Goal: Task Accomplishment & Management: Manage account settings

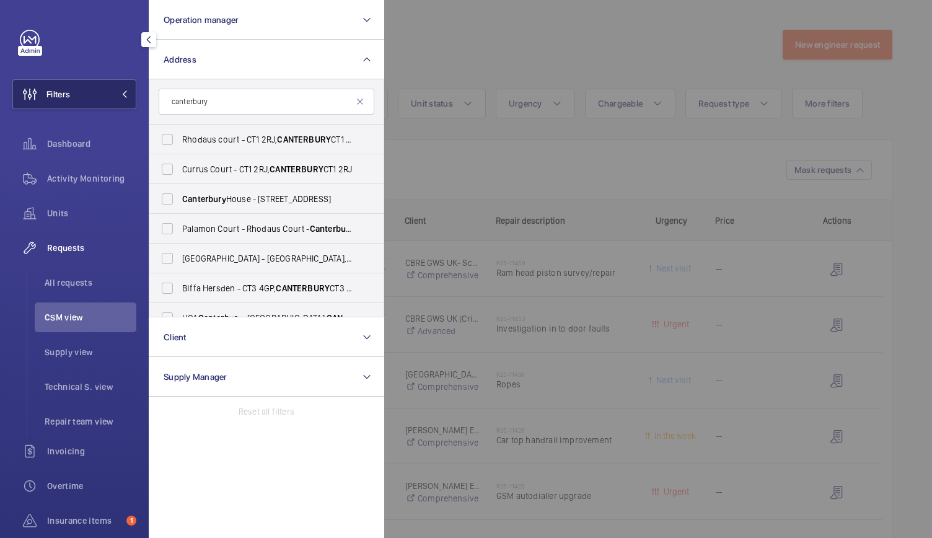
scroll to position [576, 0]
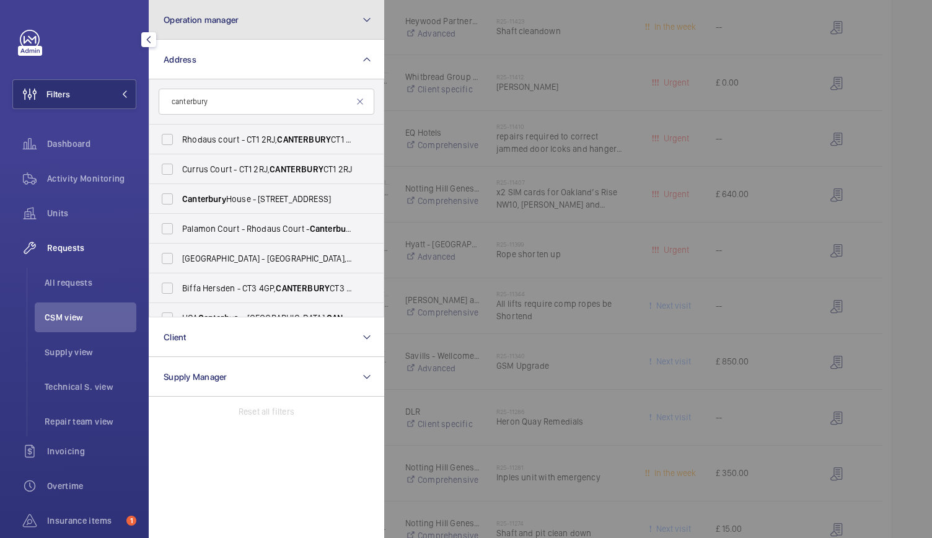
click at [258, 35] on button "Operation manager" at bounding box center [266, 20] width 235 height 40
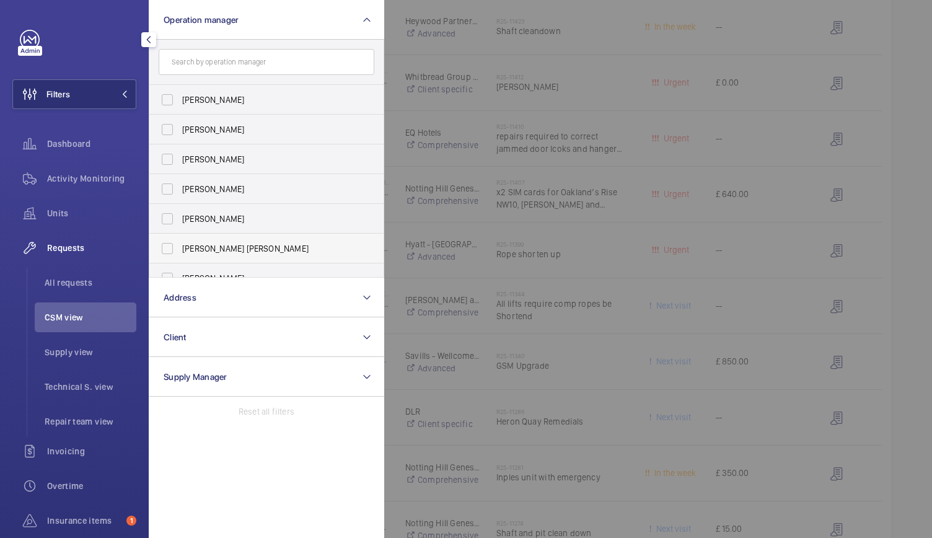
scroll to position [76, 0]
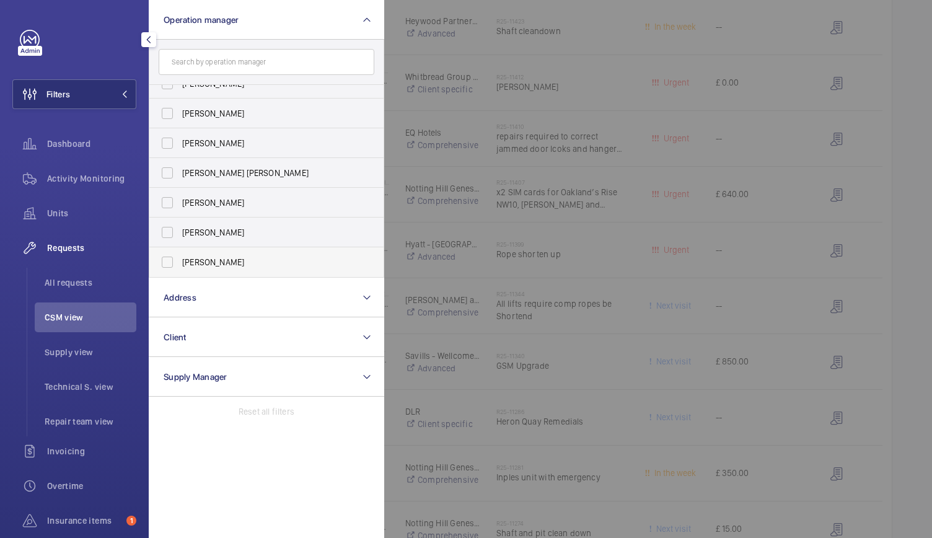
click at [169, 257] on label "[PERSON_NAME]" at bounding box center [257, 262] width 216 height 30
click at [169, 257] on input "[PERSON_NAME]" at bounding box center [167, 262] width 25 height 25
checkbox input "true"
click at [93, 177] on span "Activity Monitoring" at bounding box center [91, 178] width 89 height 12
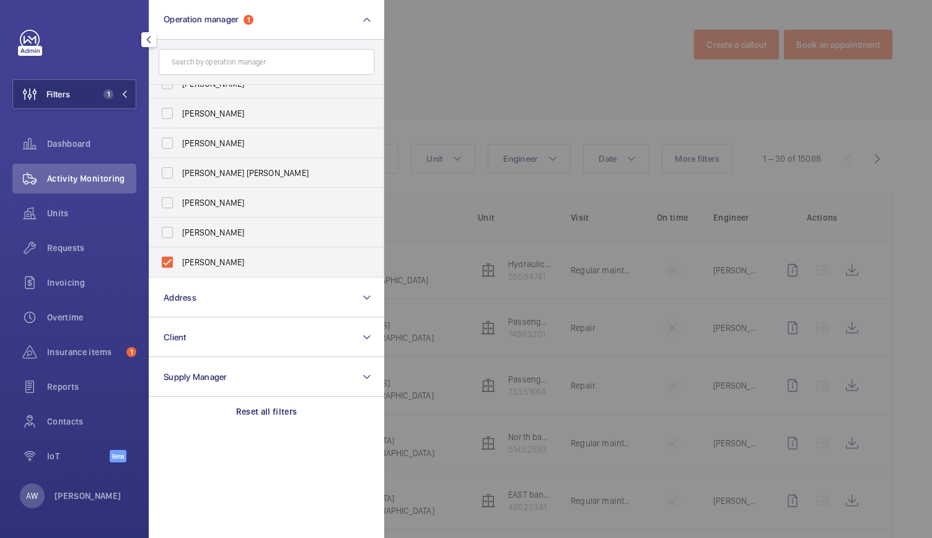
click at [438, 92] on div at bounding box center [850, 269] width 932 height 538
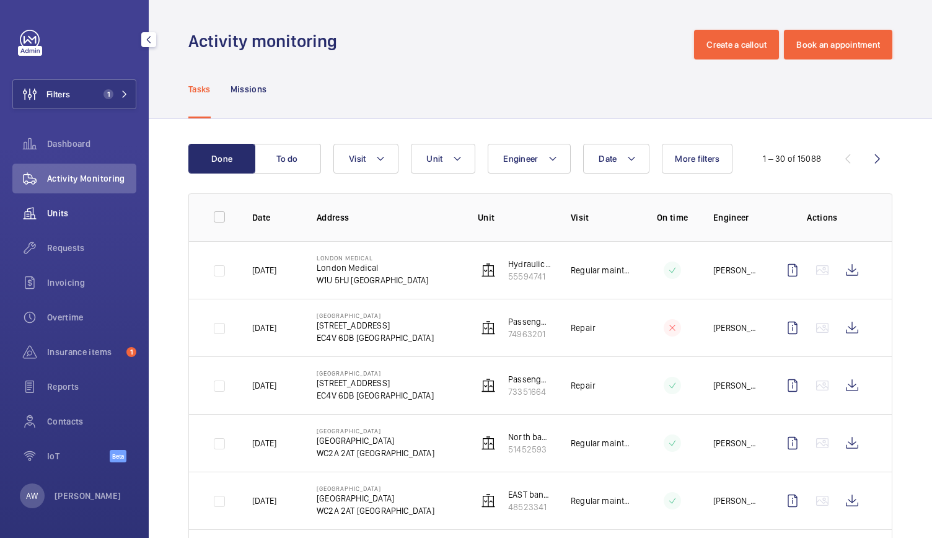
click at [72, 218] on span "Units" at bounding box center [91, 213] width 89 height 12
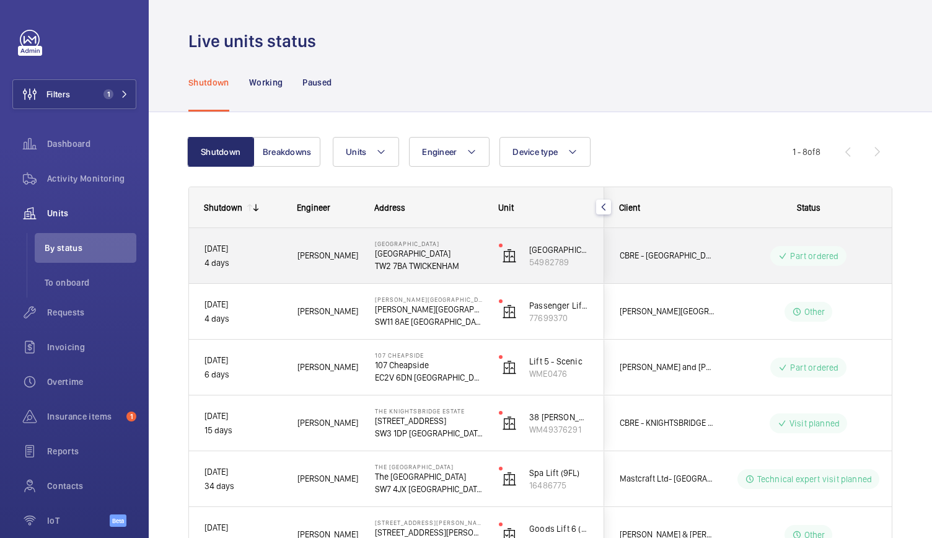
click at [365, 268] on div "[GEOGRAPHIC_DATA] [GEOGRAPHIC_DATA] TW2 7BA [GEOGRAPHIC_DATA]" at bounding box center [421, 256] width 123 height 56
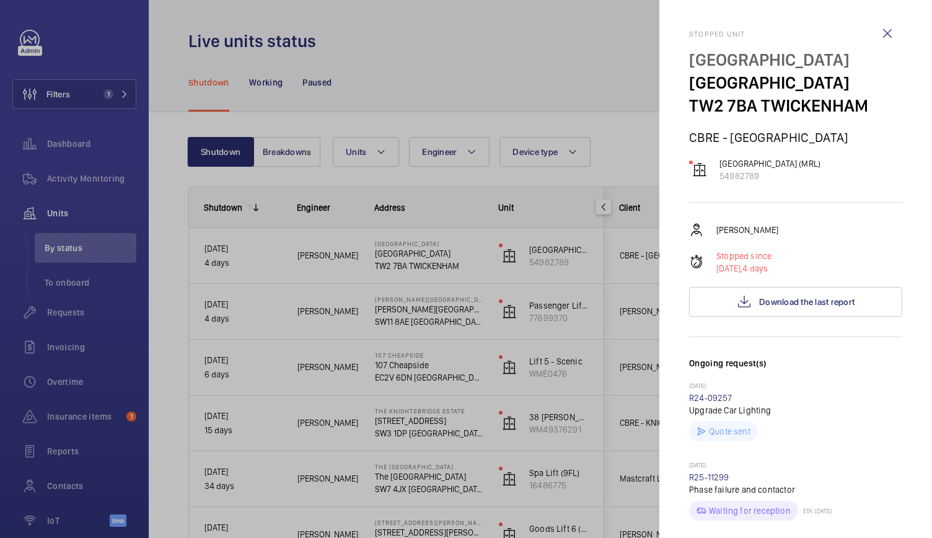
click at [365, 268] on div at bounding box center [466, 269] width 932 height 538
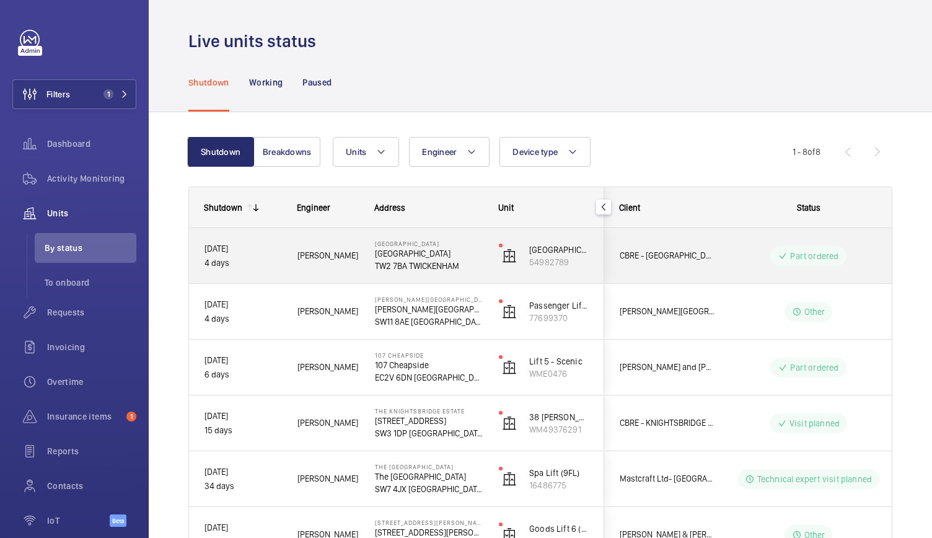
click at [365, 268] on div "[GEOGRAPHIC_DATA] [GEOGRAPHIC_DATA] TW2 7BA [GEOGRAPHIC_DATA]" at bounding box center [421, 256] width 123 height 56
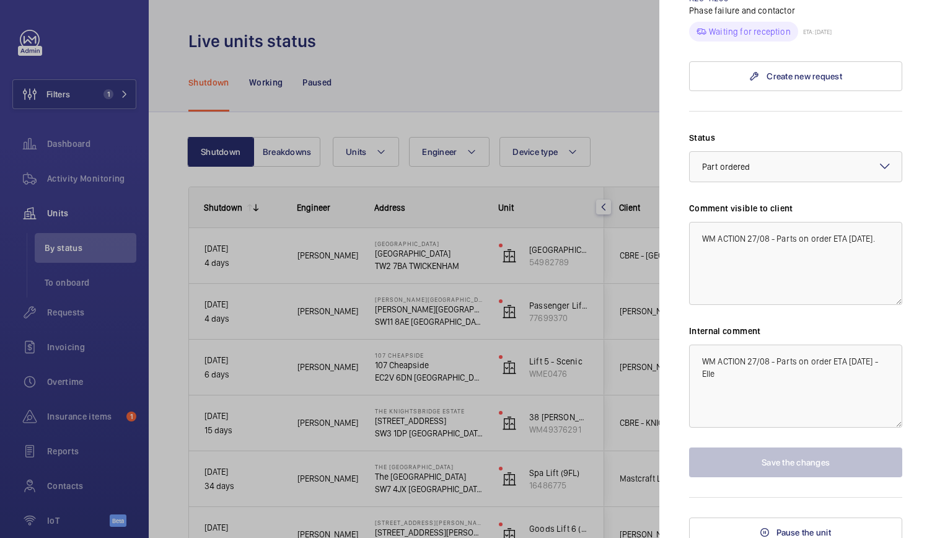
scroll to position [487, 0]
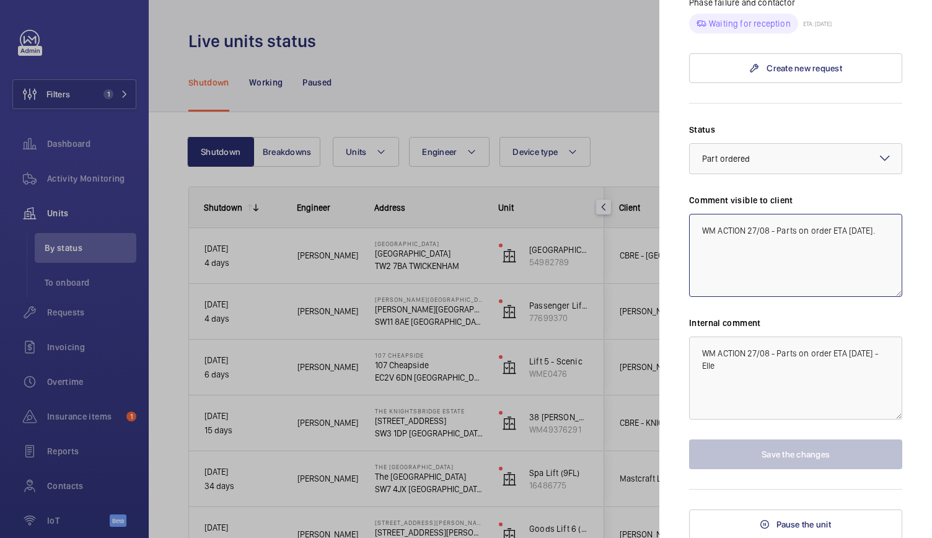
click at [757, 232] on textarea "WM ACTION 27/08 - Parts on order ETA [DATE]." at bounding box center [795, 255] width 213 height 83
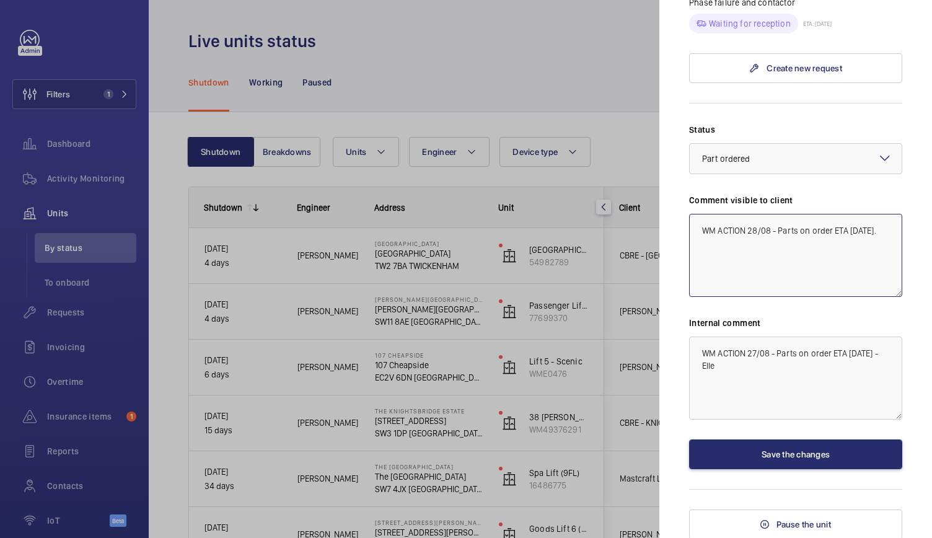
click at [876, 227] on textarea "WM ACTION 28/08 - Parts on order ETA [DATE]." at bounding box center [795, 255] width 213 height 83
type textarea "WM ACTION 28/08 - Parts on order ETA next week"
click at [720, 379] on textarea "WM ACTION 27/08 - Parts on order ETA [DATE] - Elle" at bounding box center [795, 377] width 213 height 83
click at [752, 369] on textarea "WM ACTION 27/08 - Parts on order ETA [DATE] - Elle" at bounding box center [795, 377] width 213 height 83
click at [756, 353] on textarea "WM ACTION 27/08 - Parts on order ETA [DATE] - Elle" at bounding box center [795, 377] width 213 height 83
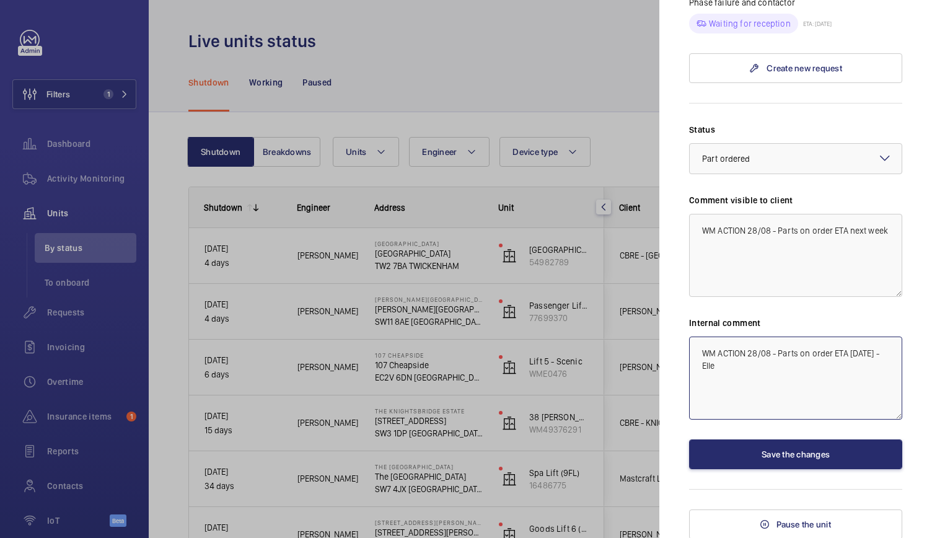
click at [729, 364] on textarea "WM ACTION 28/08 - Parts on order ETA [DATE] - Elle" at bounding box center [795, 377] width 213 height 83
type textarea "WM ACTION 28/08 - Parts on order ETA [DATE]"
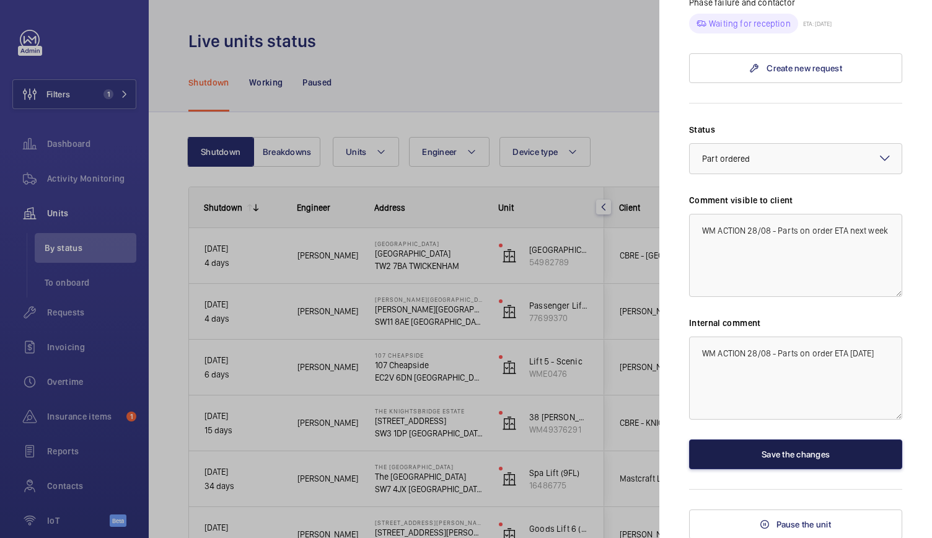
click at [765, 455] on button "Save the changes" at bounding box center [795, 454] width 213 height 30
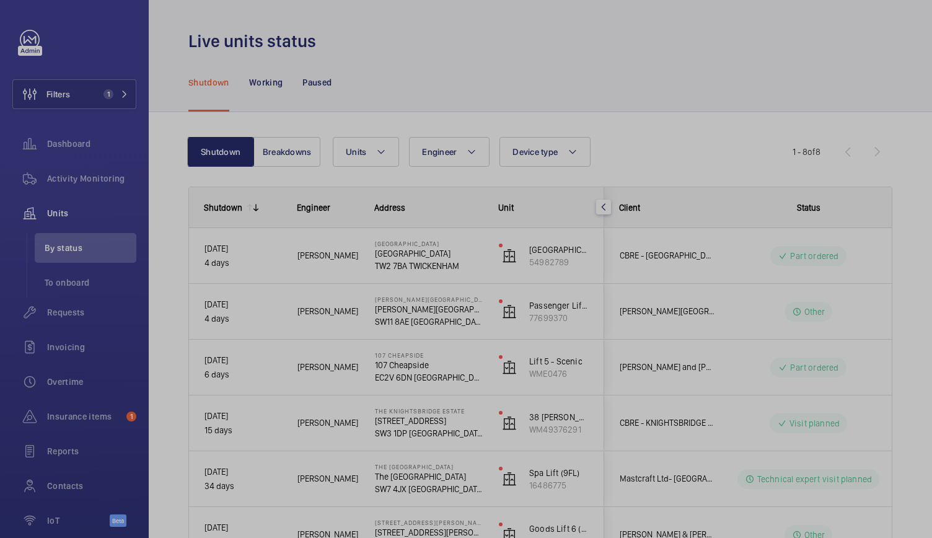
scroll to position [0, 0]
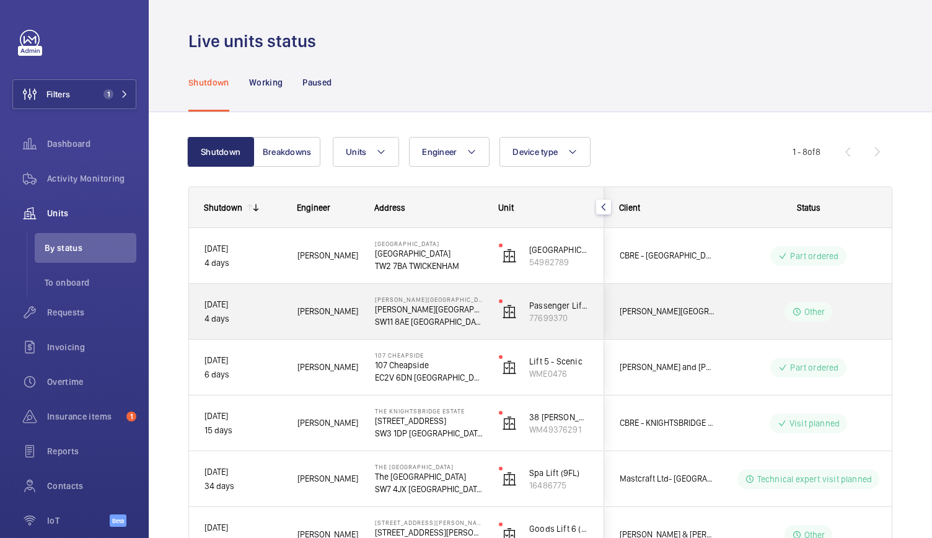
click at [484, 325] on div "Passenger Lift 2 - Guest Lift Middle 77699370" at bounding box center [544, 312] width 120 height 56
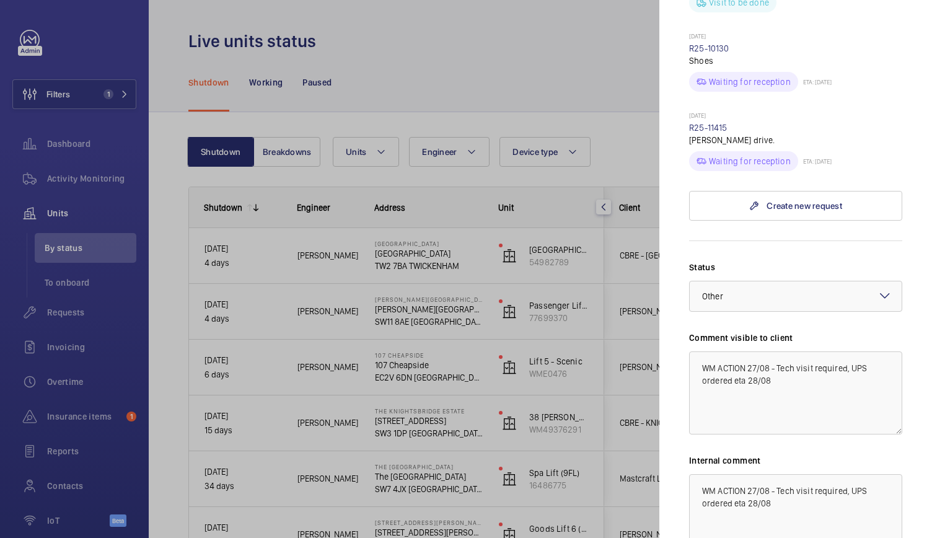
scroll to position [657, 0]
click at [604, 408] on div at bounding box center [466, 269] width 932 height 538
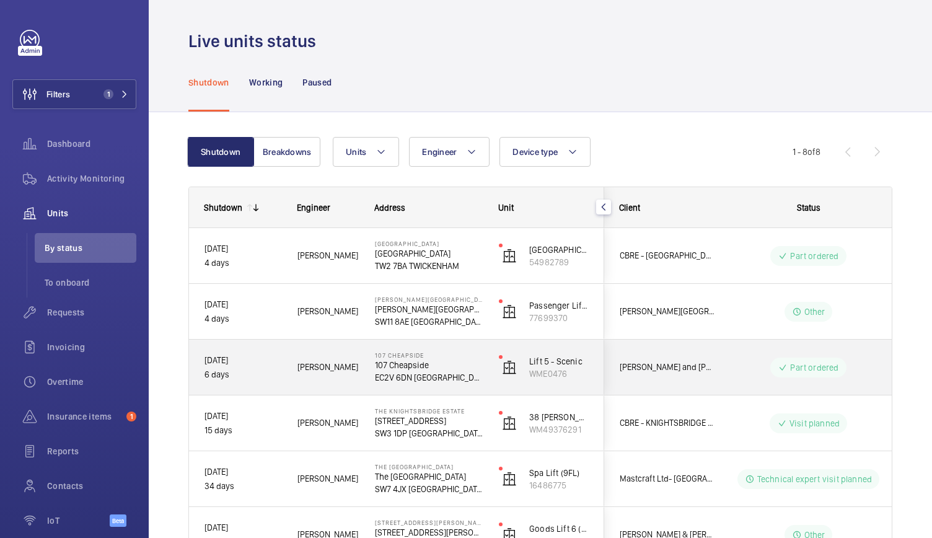
click at [472, 354] on p "107 Cheapside" at bounding box center [429, 354] width 108 height 7
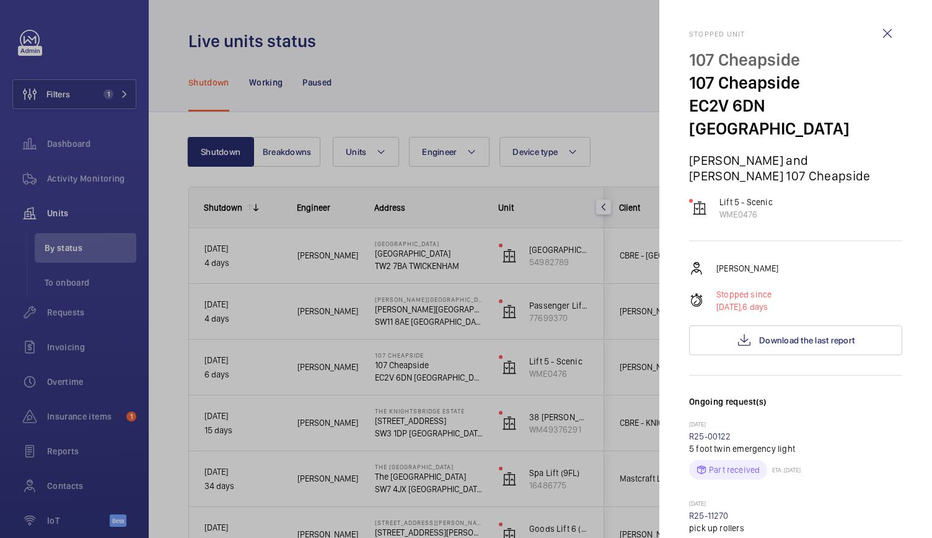
click at [472, 354] on div at bounding box center [466, 269] width 932 height 538
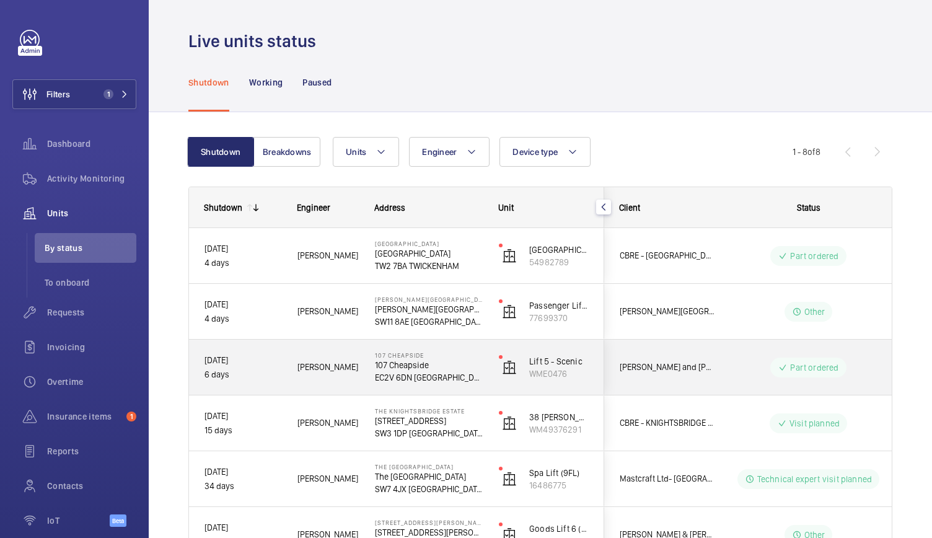
click at [481, 359] on p "107 Cheapside" at bounding box center [429, 365] width 108 height 12
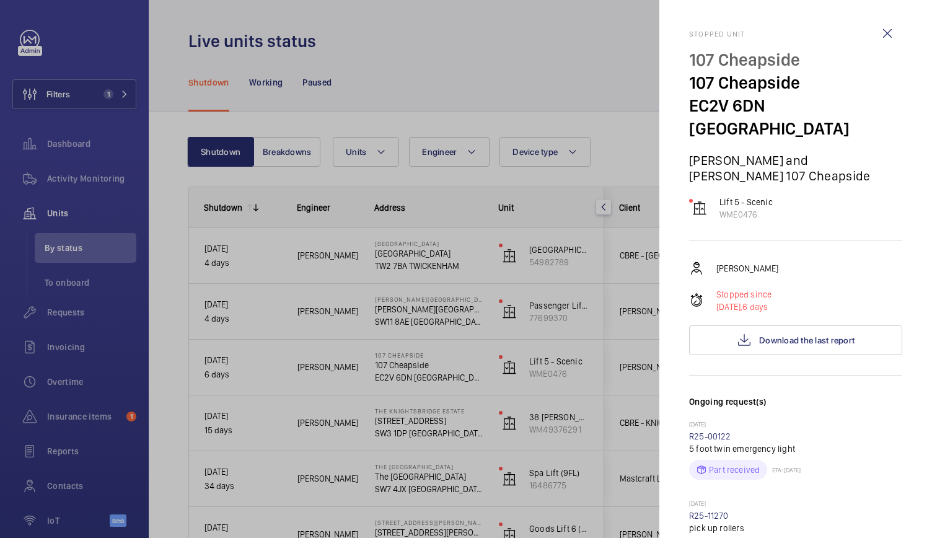
scroll to position [79, 0]
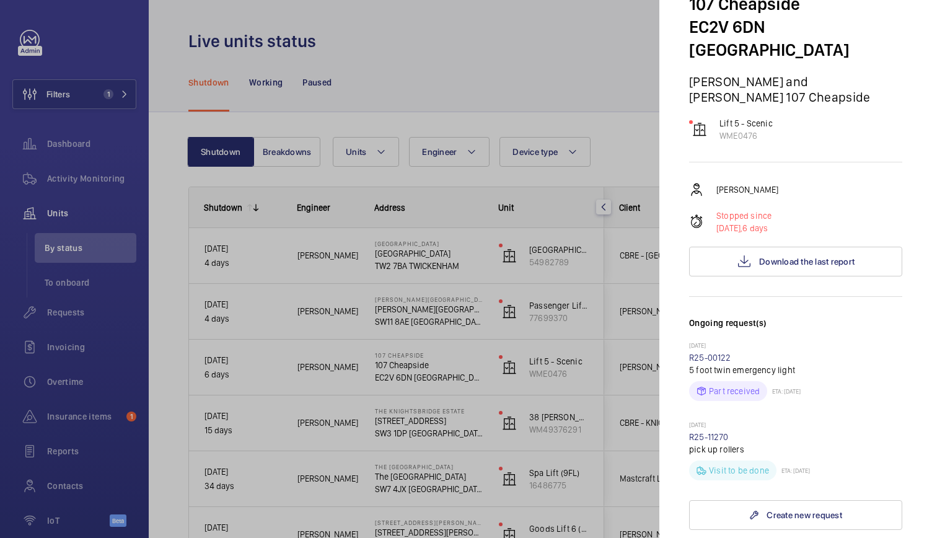
click at [512, 417] on div at bounding box center [466, 269] width 932 height 538
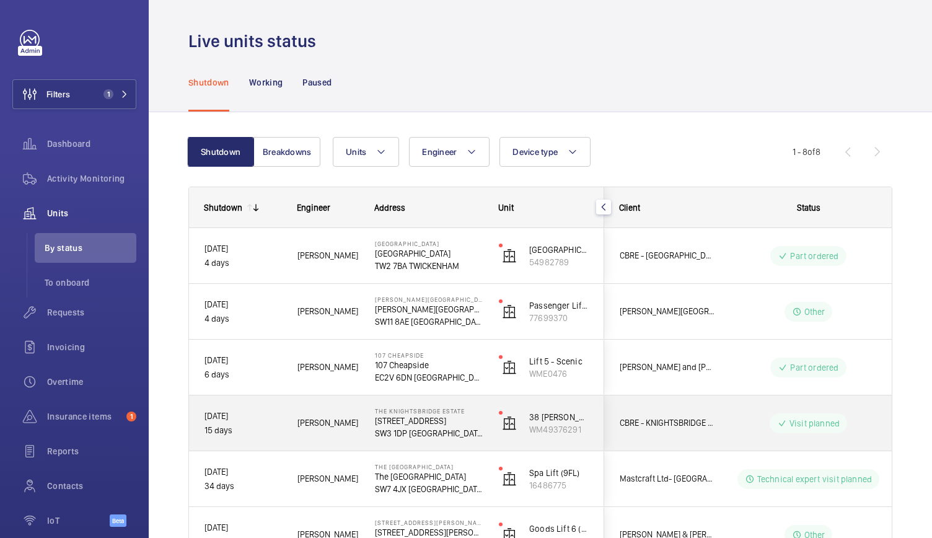
scroll to position [48, 0]
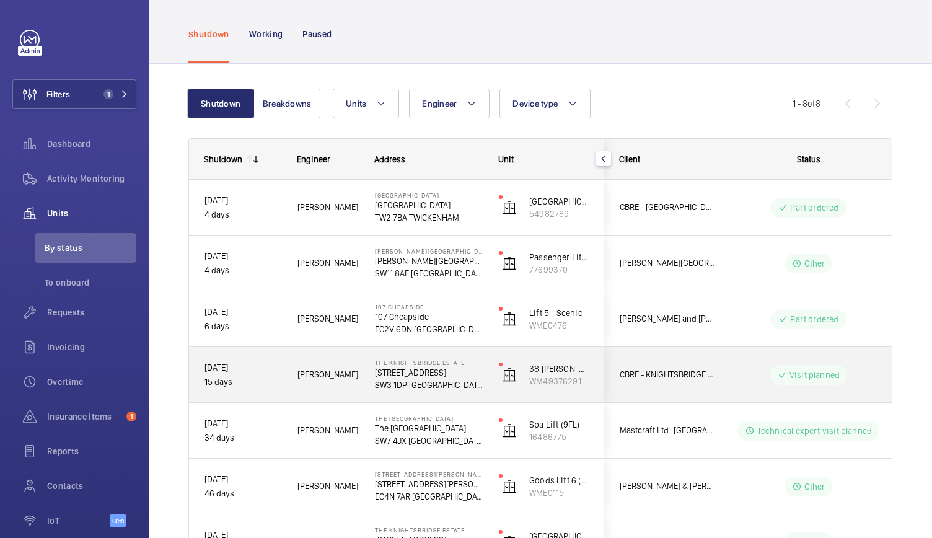
click at [496, 388] on div "38 [PERSON_NAME]. [PERSON_NAME] AL1 WM49376291" at bounding box center [544, 375] width 120 height 56
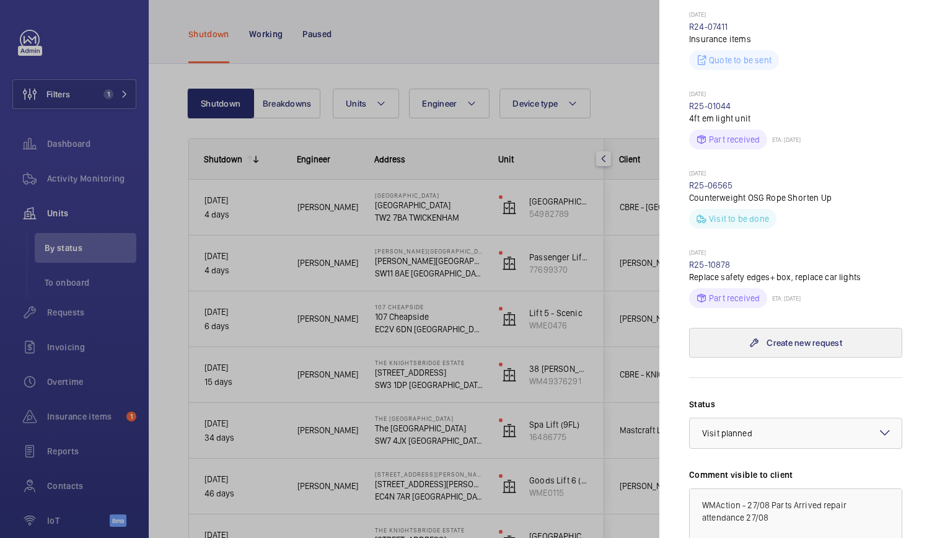
scroll to position [232, 0]
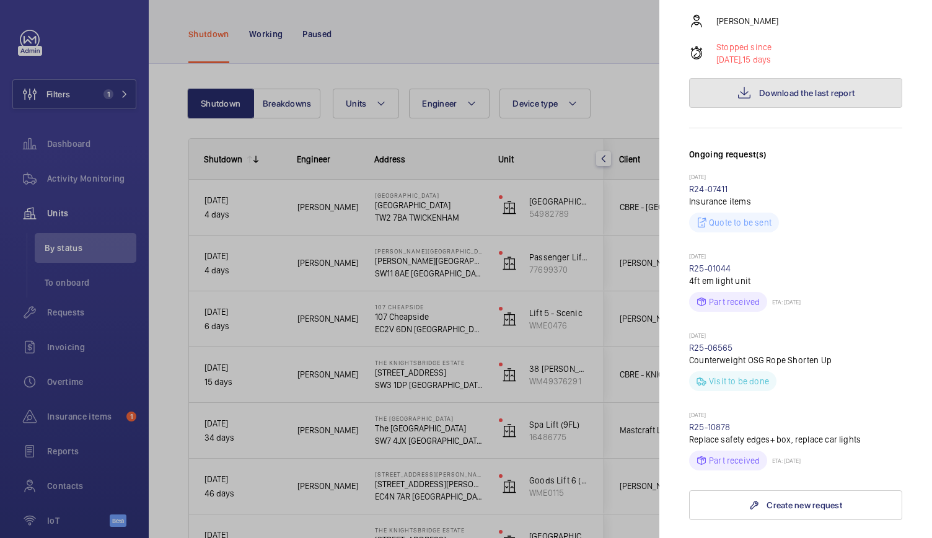
click at [760, 78] on button "Download the last report" at bounding box center [795, 93] width 213 height 30
click at [486, 318] on div at bounding box center [466, 269] width 932 height 538
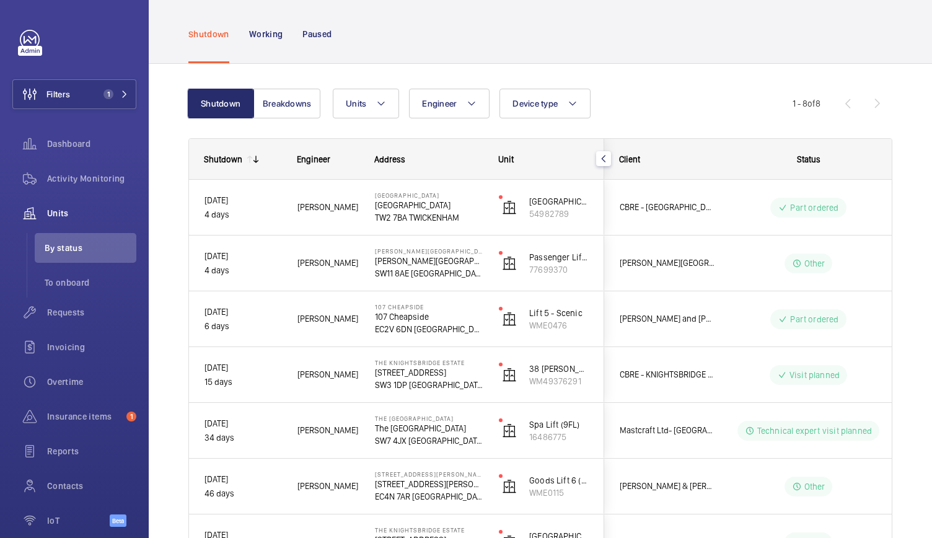
scroll to position [0, 0]
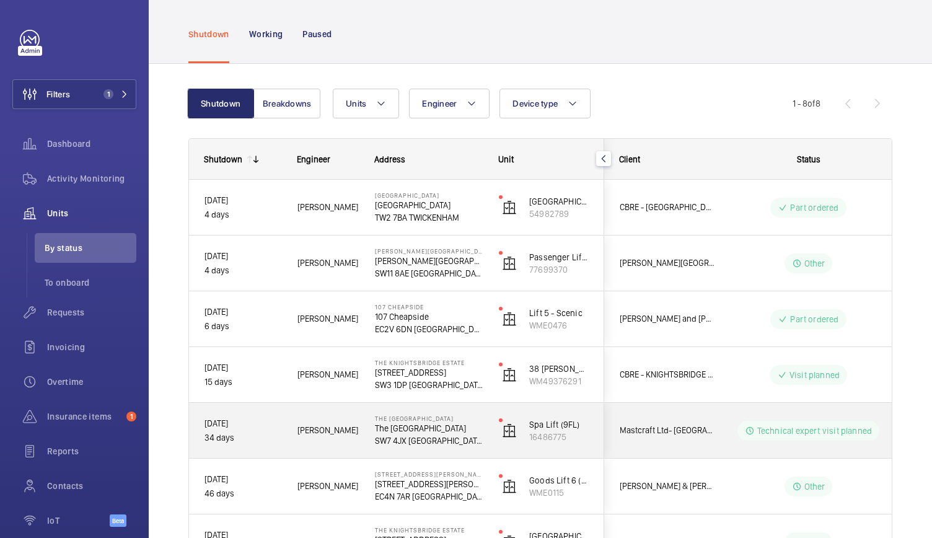
click at [454, 438] on p "SW7 4JX [GEOGRAPHIC_DATA]" at bounding box center [429, 440] width 108 height 12
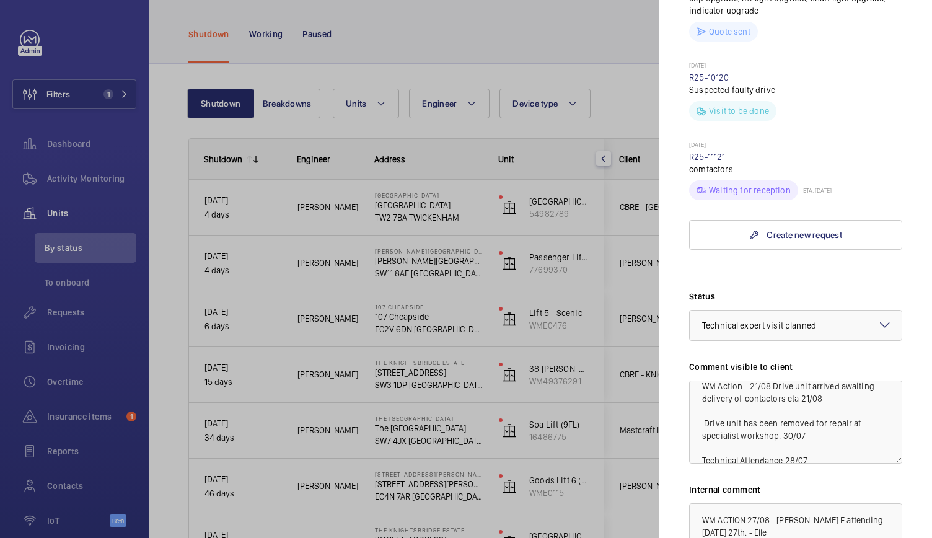
scroll to position [37, 0]
click at [537, 392] on div at bounding box center [466, 269] width 932 height 538
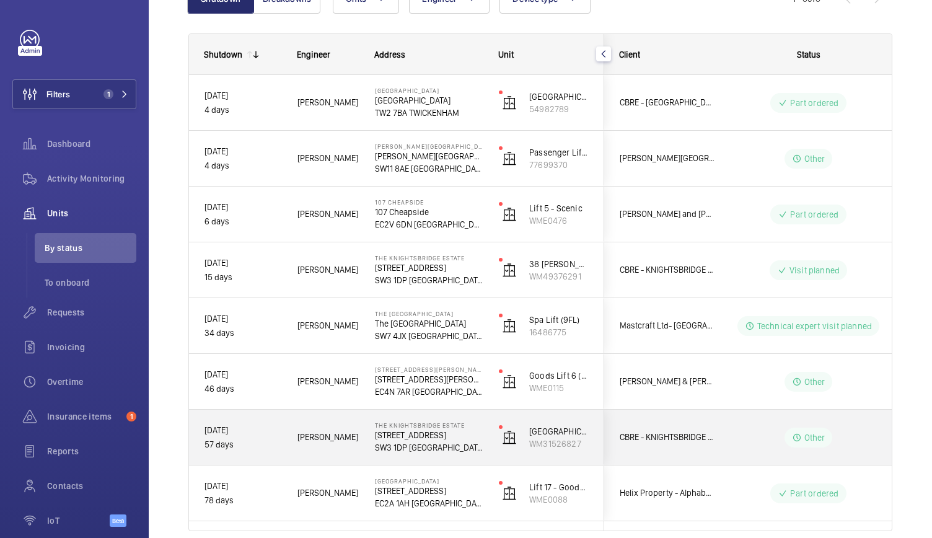
scroll to position [205, 0]
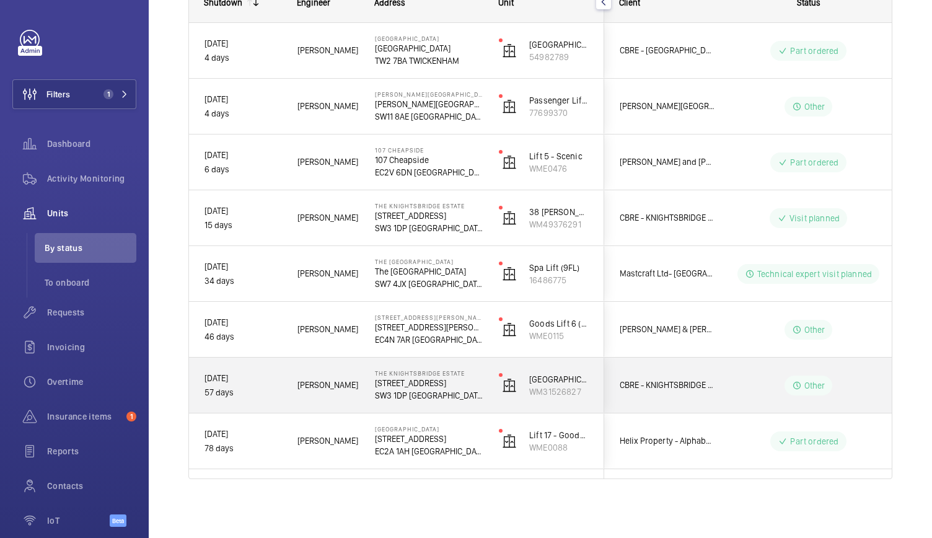
click at [478, 395] on p "SW3 1DP [GEOGRAPHIC_DATA]" at bounding box center [429, 395] width 108 height 12
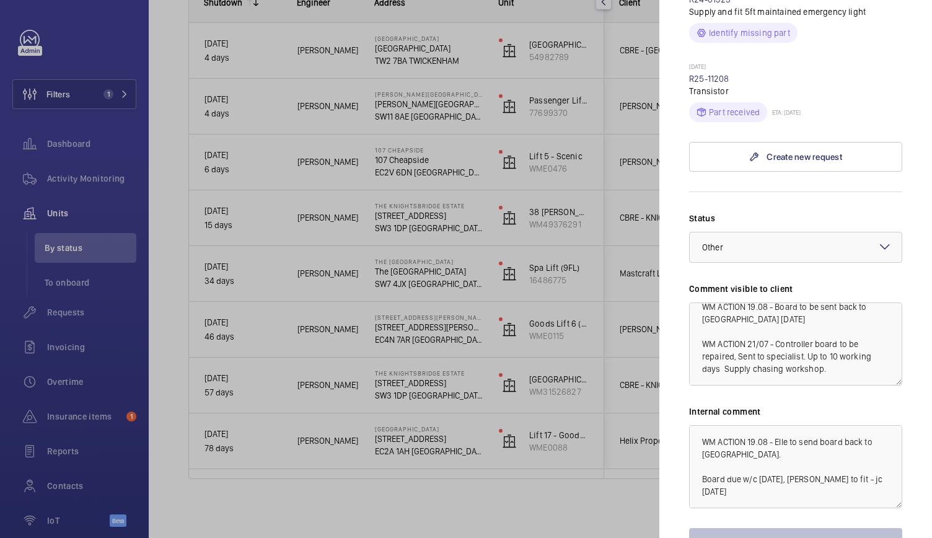
scroll to position [441, 0]
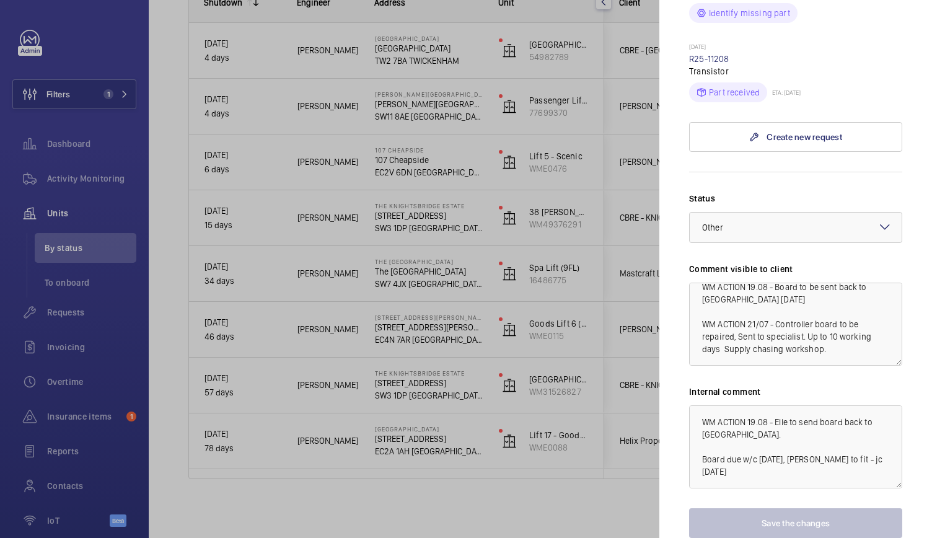
click at [462, 464] on div at bounding box center [466, 269] width 932 height 538
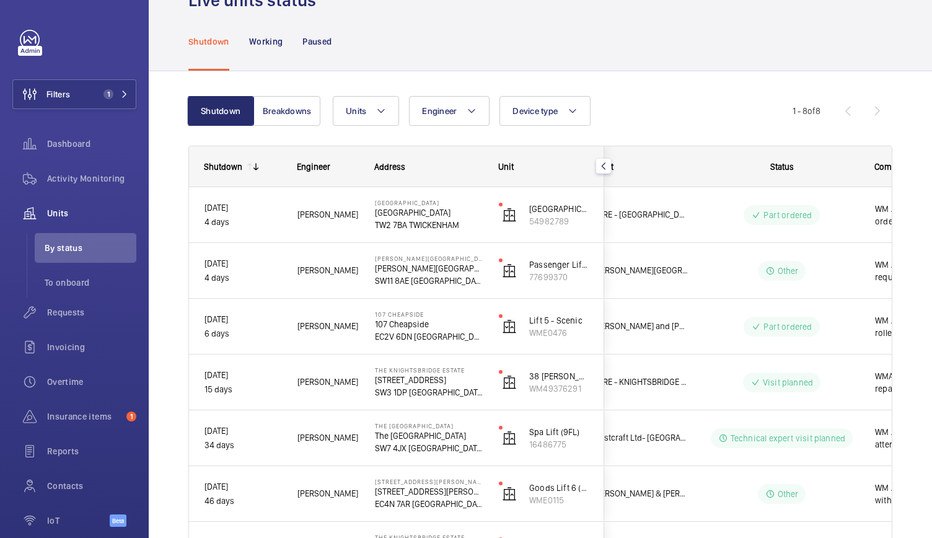
scroll to position [40, 0]
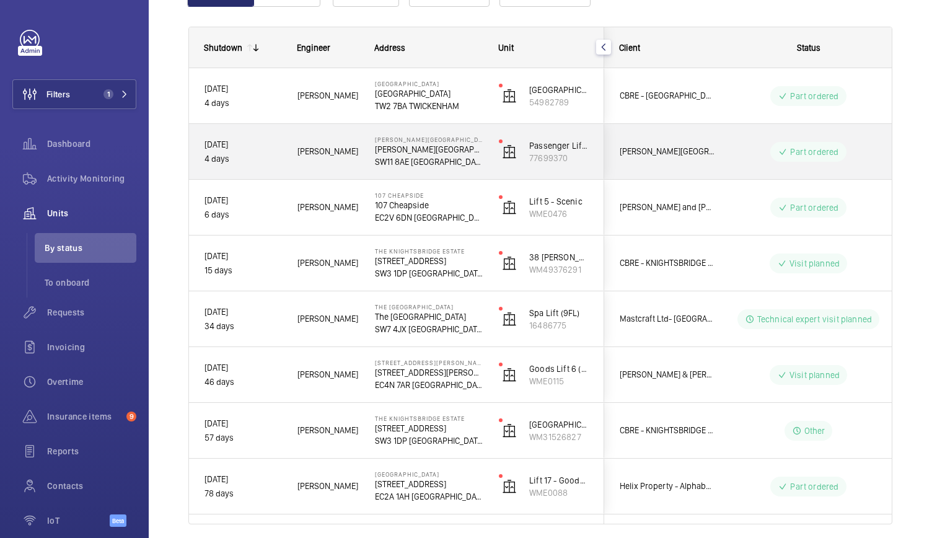
scroll to position [160, 0]
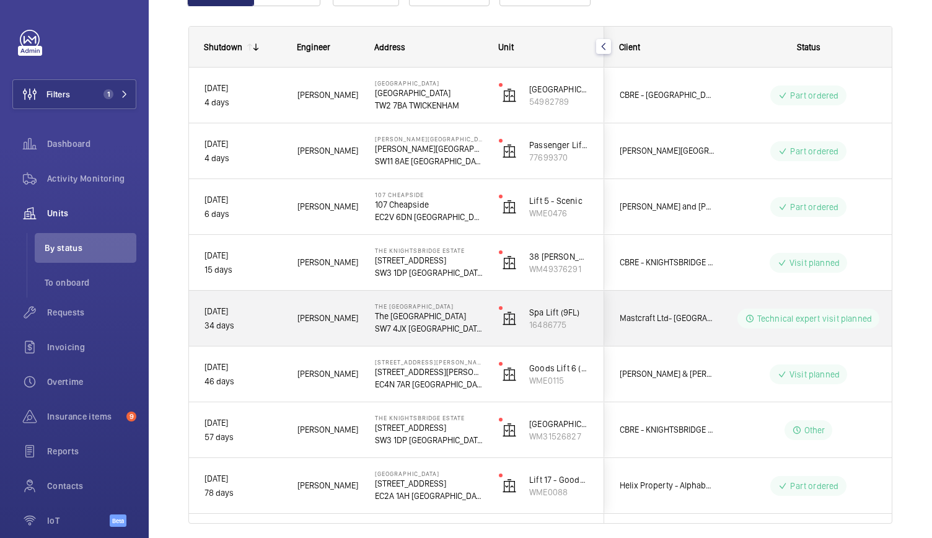
click at [342, 334] on div "[PERSON_NAME]" at bounding box center [321, 318] width 76 height 39
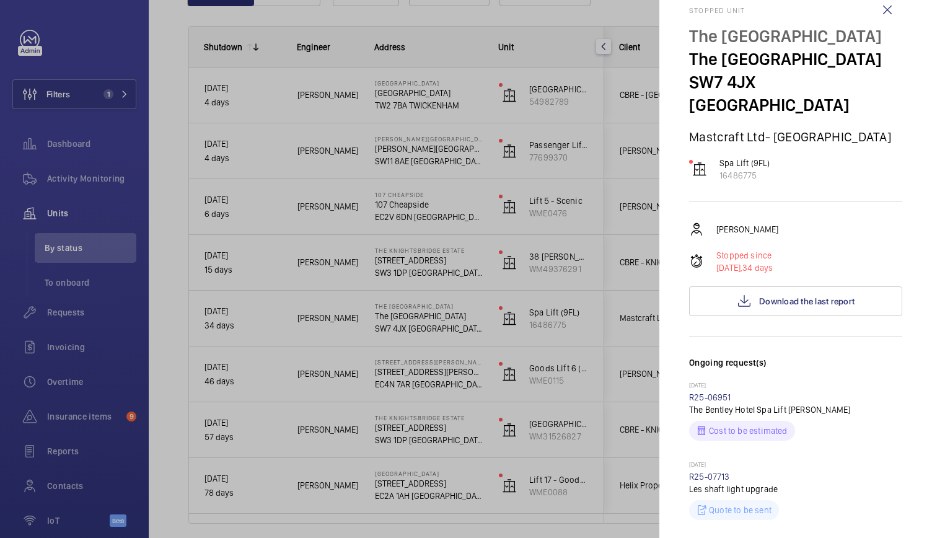
scroll to position [17, 0]
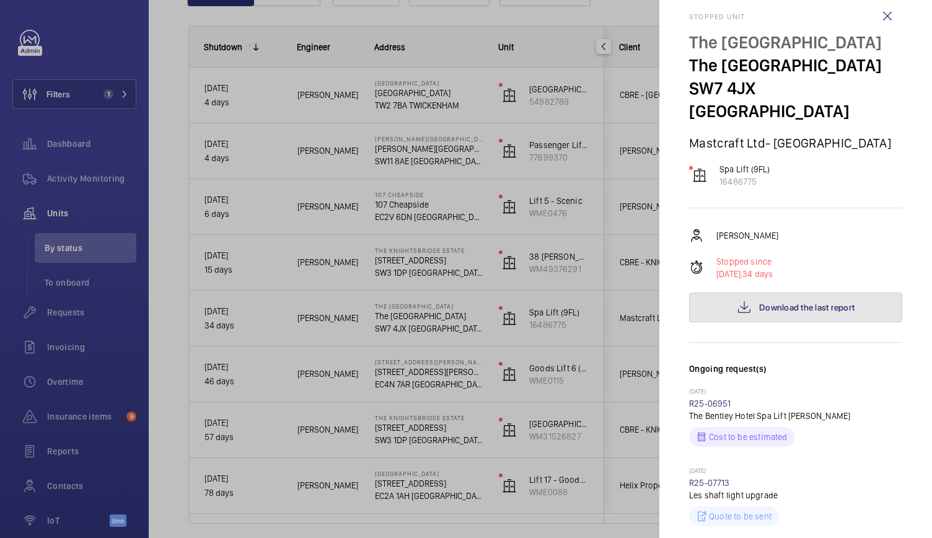
click at [760, 302] on span "Download the last report" at bounding box center [806, 307] width 95 height 10
click at [99, 313] on div at bounding box center [466, 269] width 932 height 538
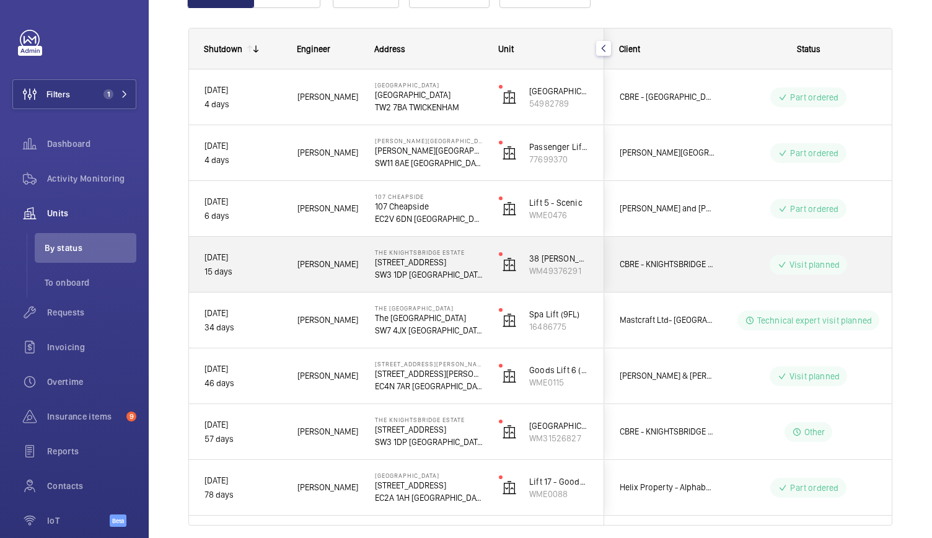
scroll to position [205, 0]
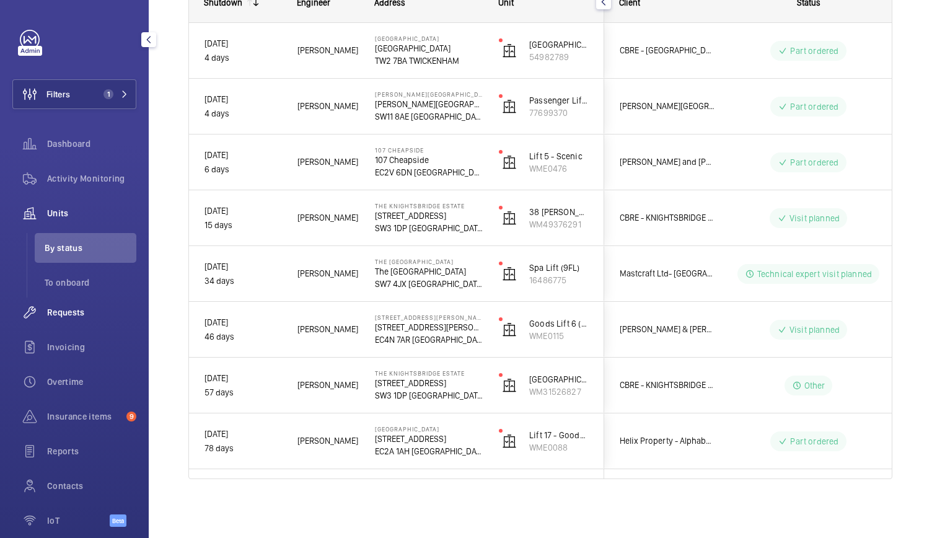
click at [80, 310] on span "Requests" at bounding box center [91, 312] width 89 height 12
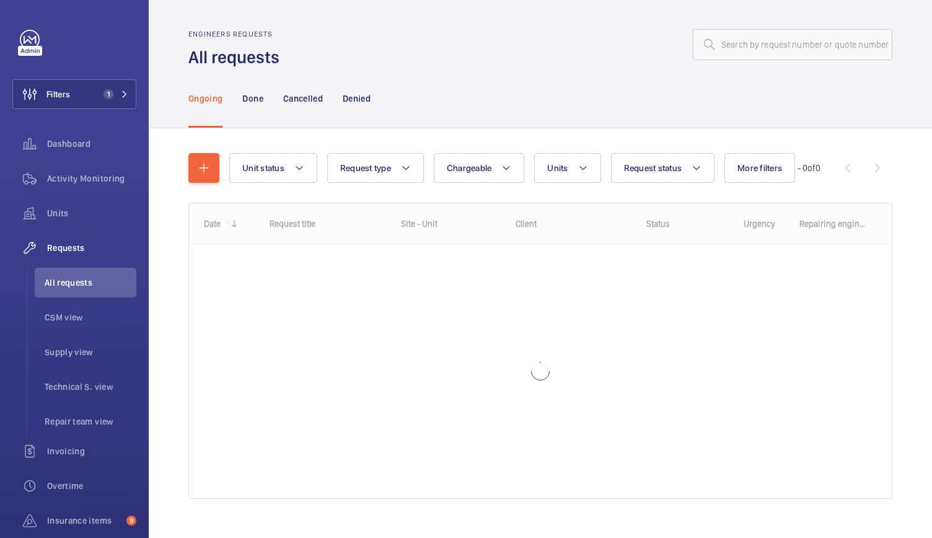
scroll to position [20, 0]
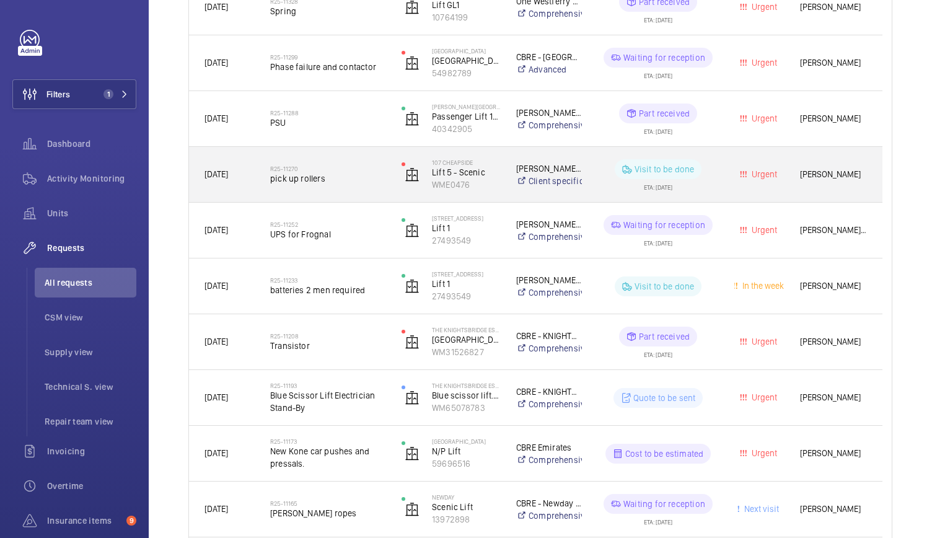
scroll to position [1000, 0]
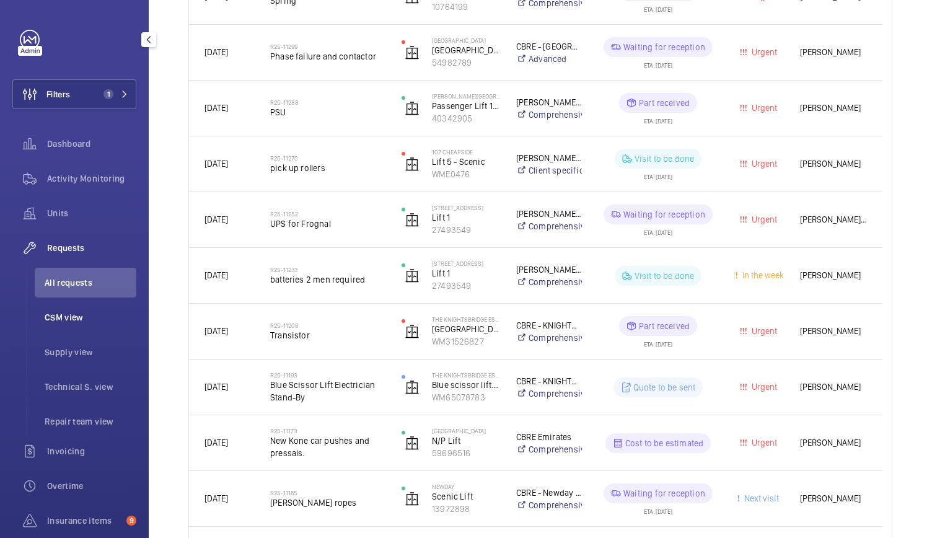
click at [76, 324] on li "CSM view" at bounding box center [86, 317] width 102 height 30
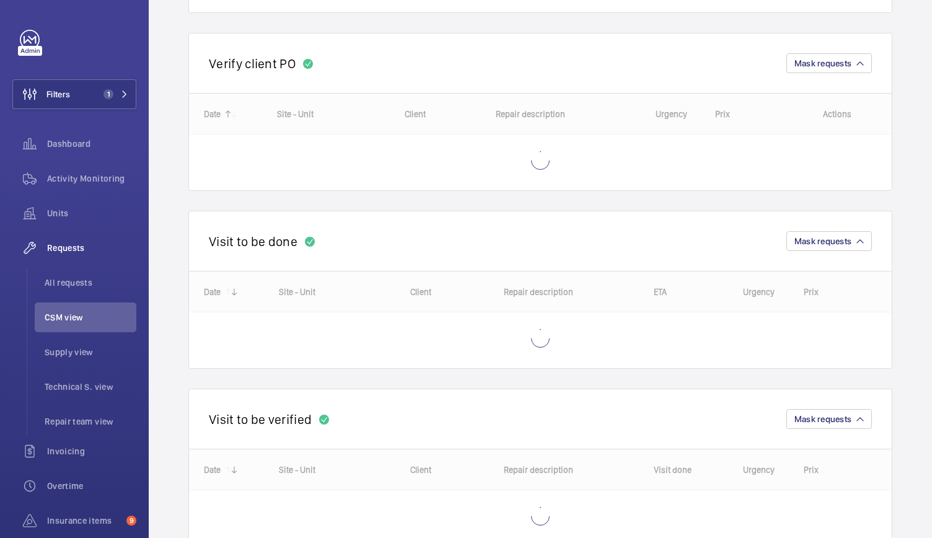
scroll to position [499, 0]
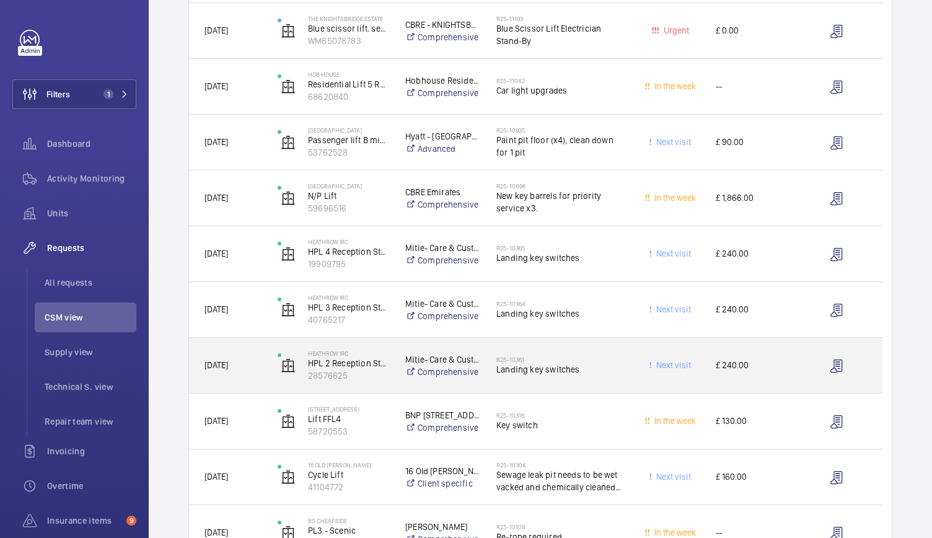
scroll to position [494, 0]
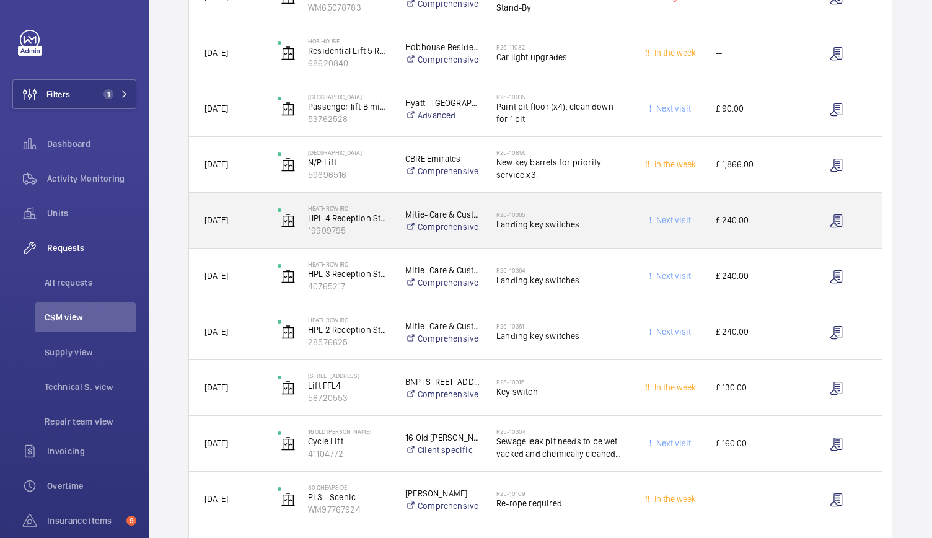
drag, startPoint x: 354, startPoint y: 379, endPoint x: 646, endPoint y: 213, distance: 335.3
click at [646, 213] on span "Next visit" at bounding box center [671, 220] width 57 height 14
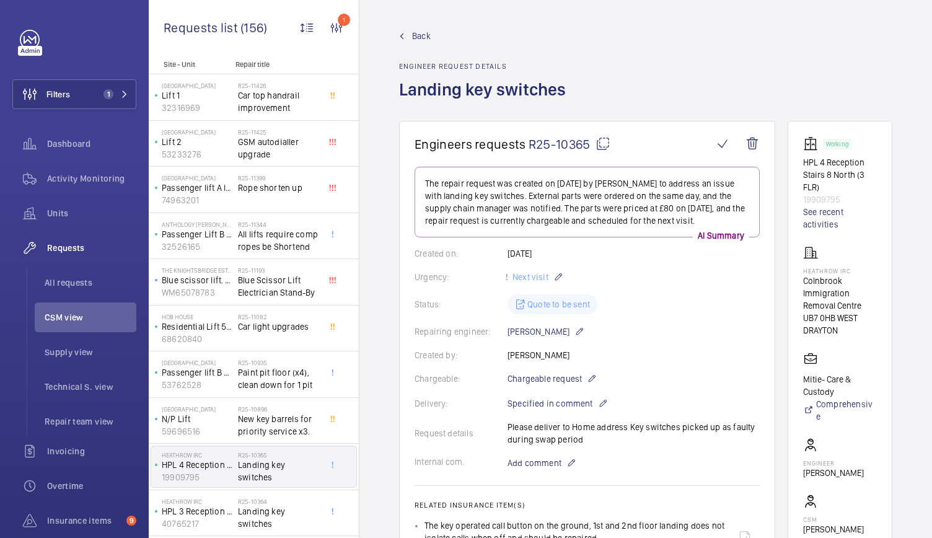
click at [420, 33] on span "Back" at bounding box center [421, 36] width 19 height 12
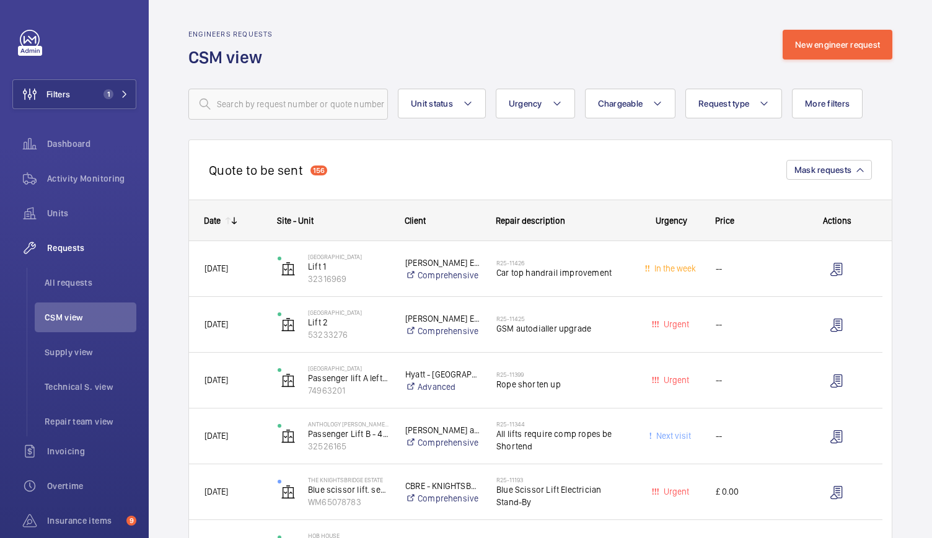
click at [335, 174] on div "Quote to be sent 156 Mask requests" at bounding box center [540, 169] width 704 height 60
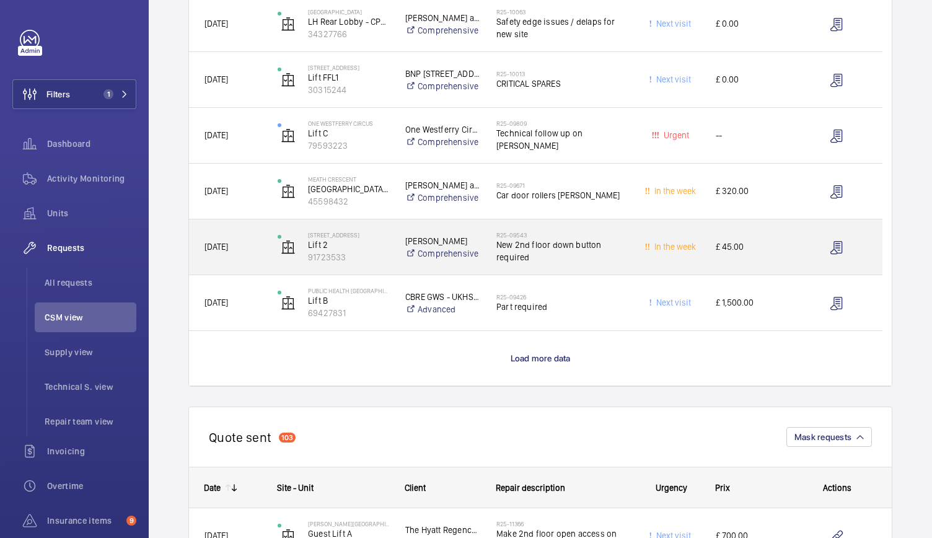
scroll to position [1027, 0]
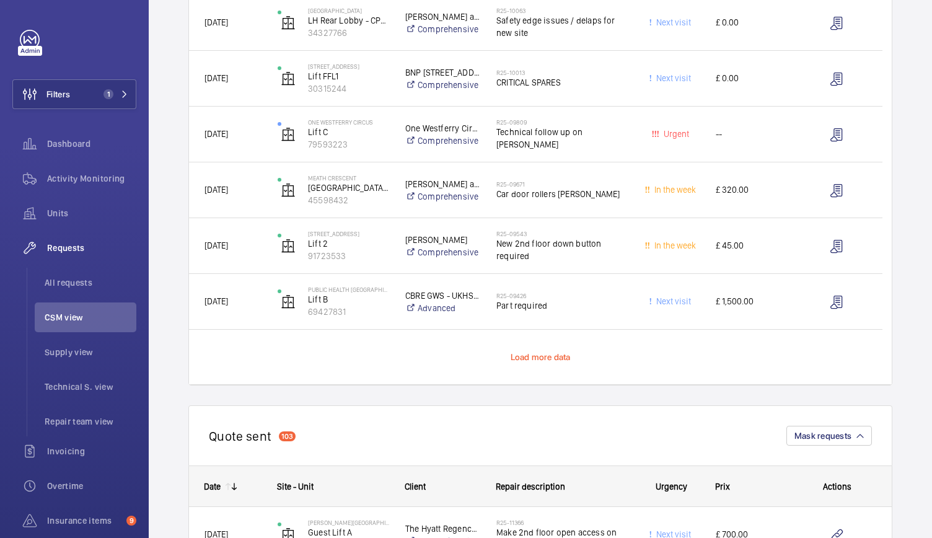
click at [522, 354] on span "Load more data" at bounding box center [541, 357] width 60 height 10
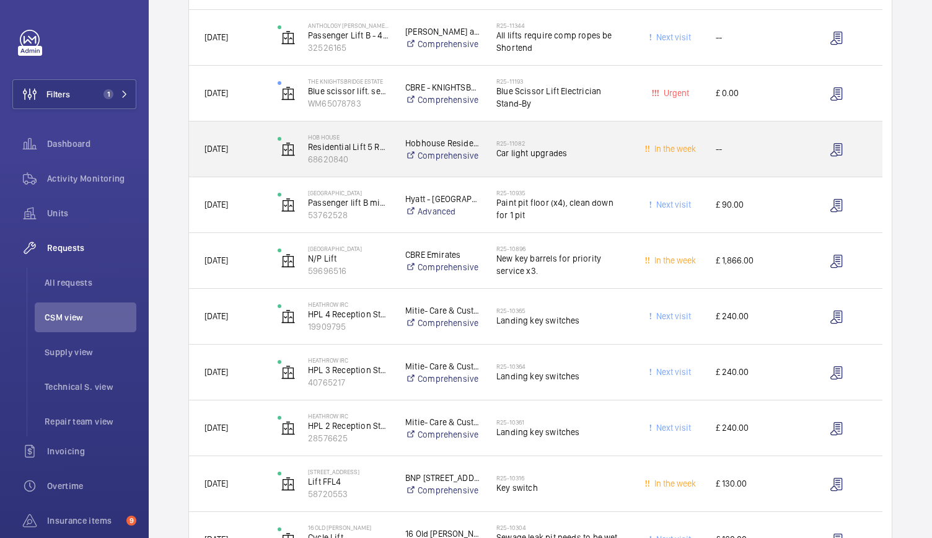
scroll to position [398, 0]
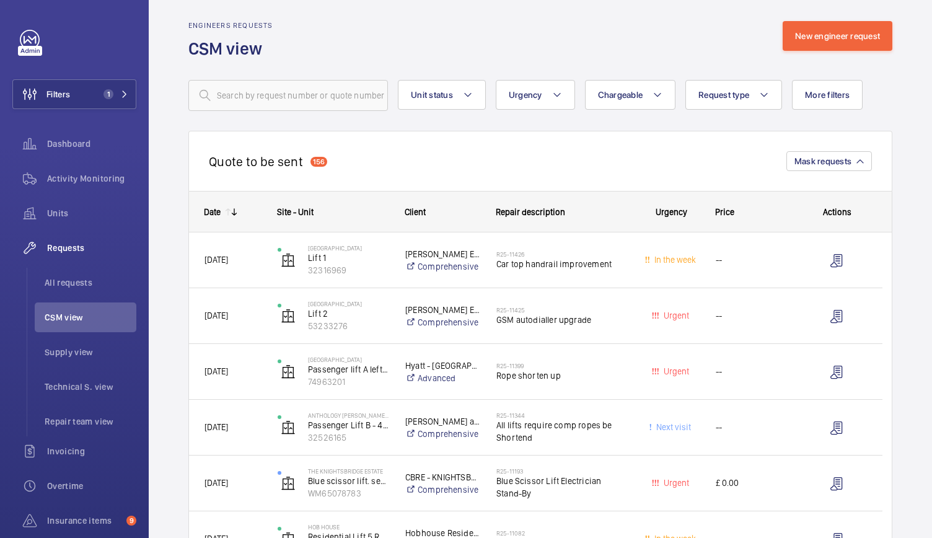
scroll to position [0, 0]
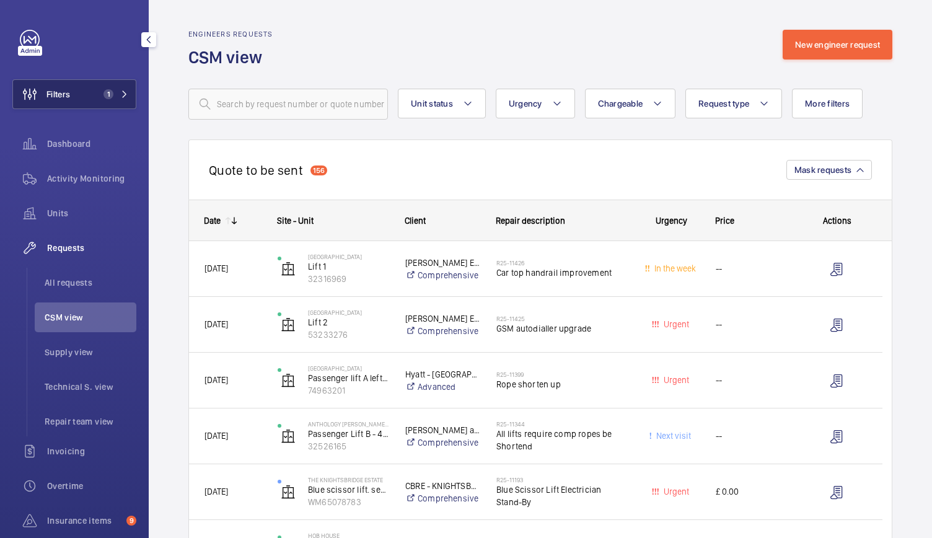
click at [77, 86] on button "Filters 1" at bounding box center [74, 94] width 124 height 30
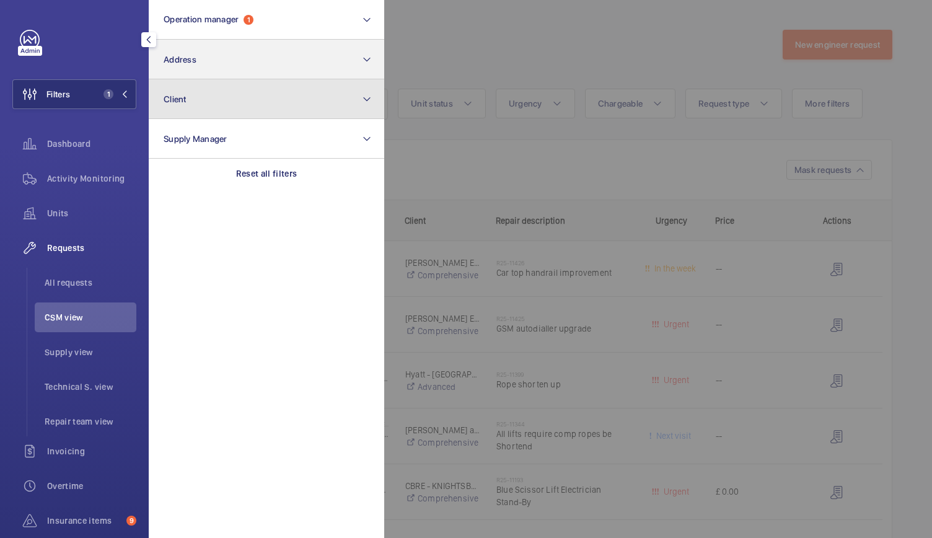
drag, startPoint x: 174, startPoint y: 81, endPoint x: 180, endPoint y: 76, distance: 7.9
click at [180, 76] on section "Operation manager 1 Address Client Supply Manager Reset all filters" at bounding box center [266, 269] width 235 height 538
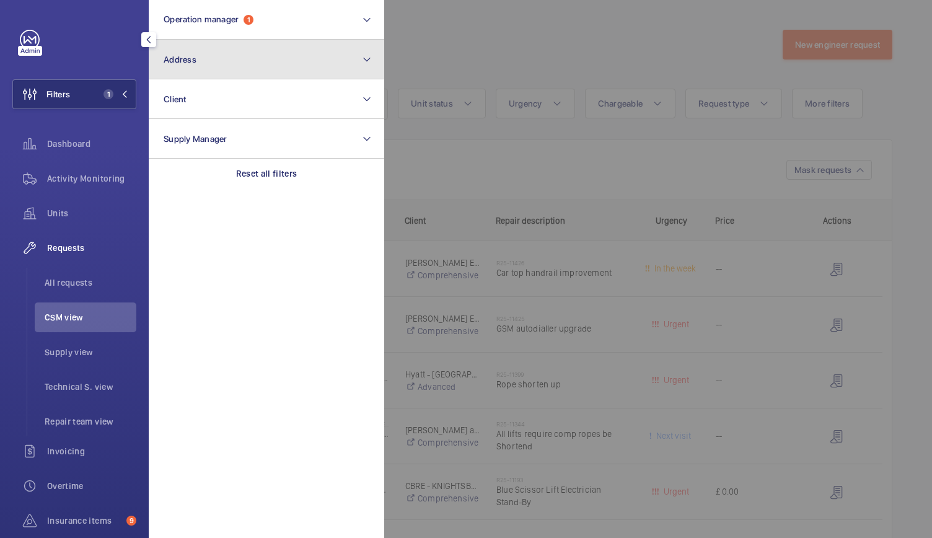
click at [180, 76] on button "Address" at bounding box center [266, 60] width 235 height 40
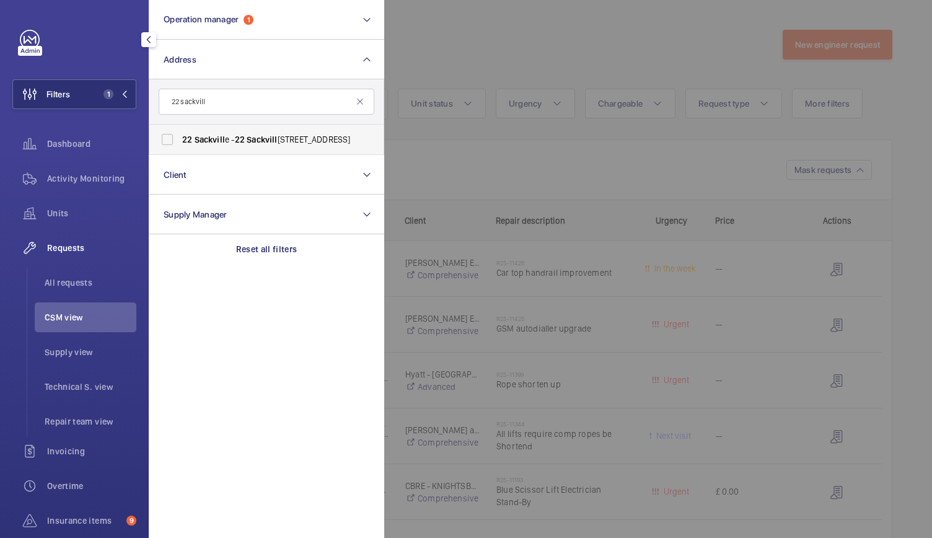
type input "22 sackvill"
click at [183, 134] on span "22" at bounding box center [187, 139] width 10 height 10
click at [180, 134] on input "22 Sackvill e - 22 Sackvill e St, LONDON W1S 3DN" at bounding box center [167, 139] width 25 height 25
checkbox input "true"
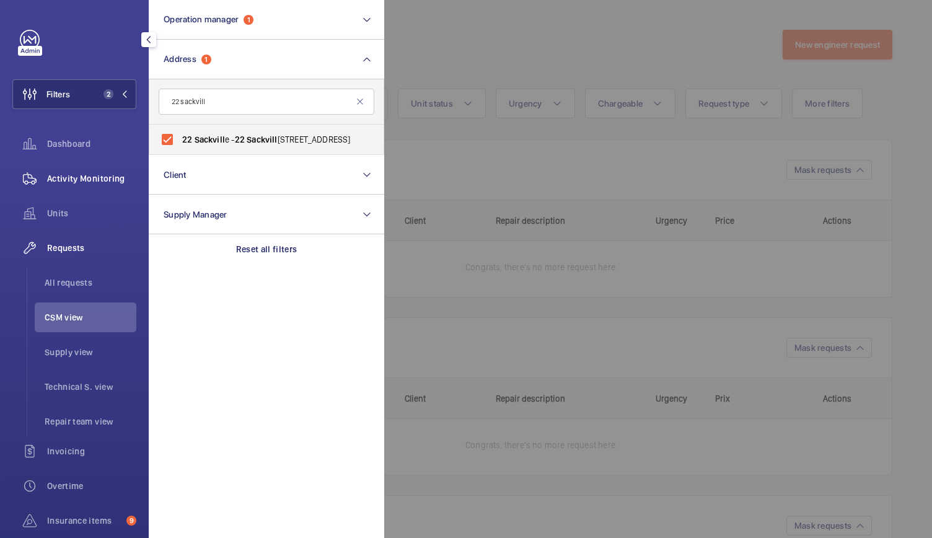
click at [112, 177] on span "Activity Monitoring" at bounding box center [91, 178] width 89 height 12
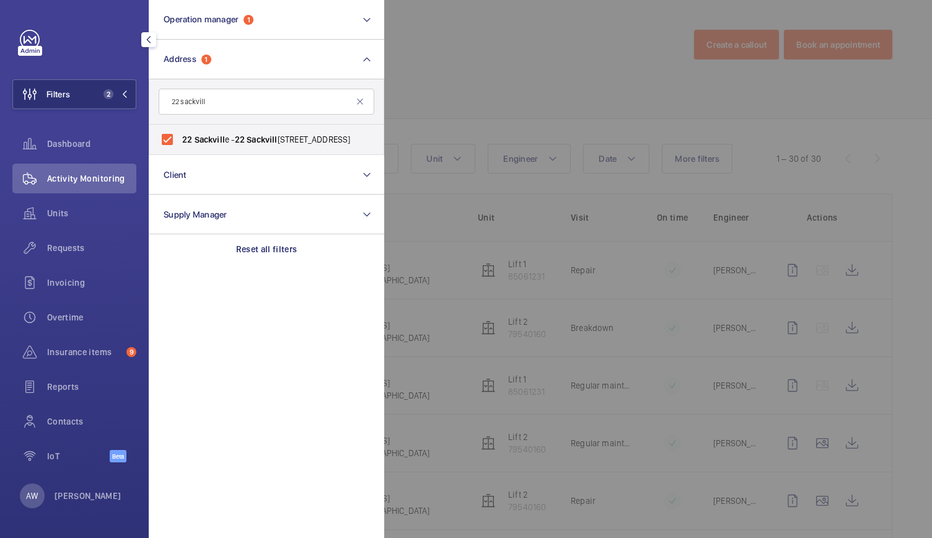
click at [480, 105] on div at bounding box center [850, 269] width 932 height 538
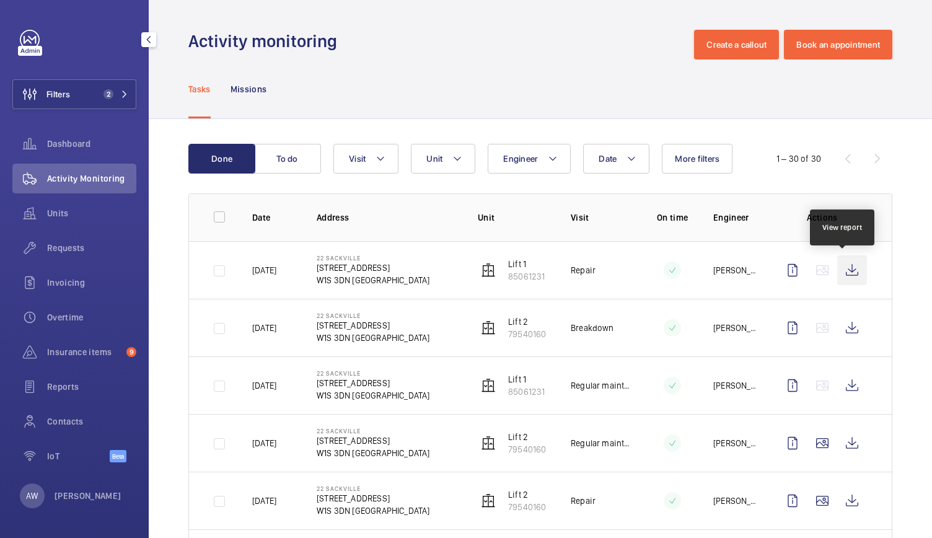
click at [844, 272] on wm-front-icon-button at bounding box center [852, 270] width 30 height 30
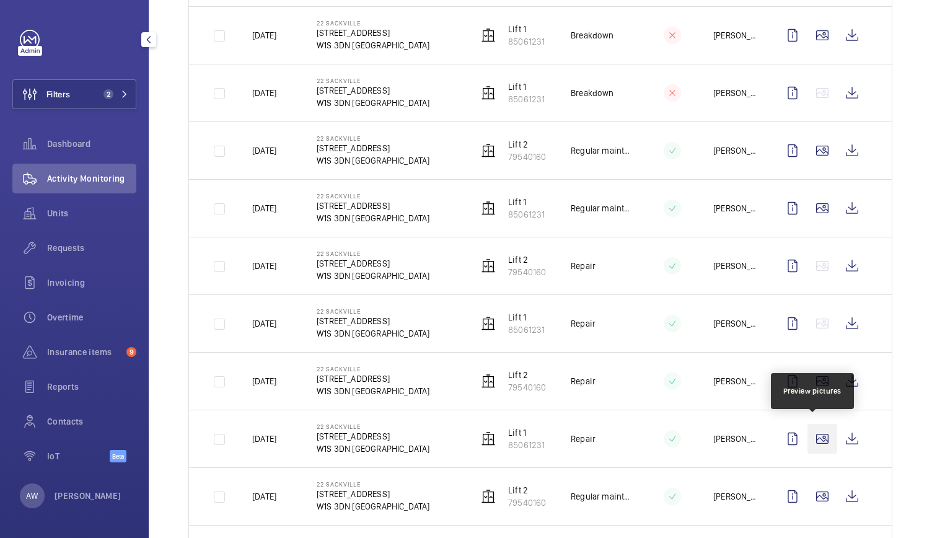
scroll to position [1456, 0]
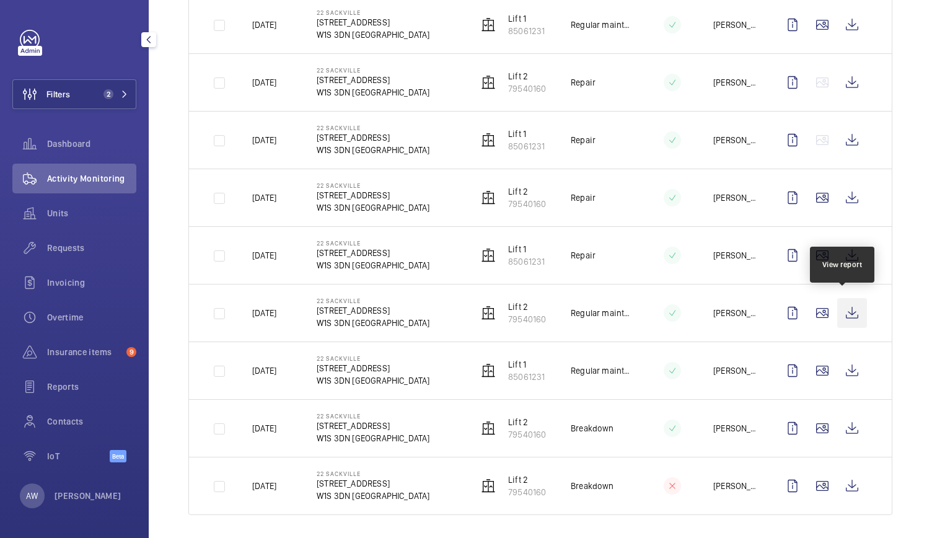
click at [842, 318] on wm-front-icon-button at bounding box center [852, 313] width 30 height 30
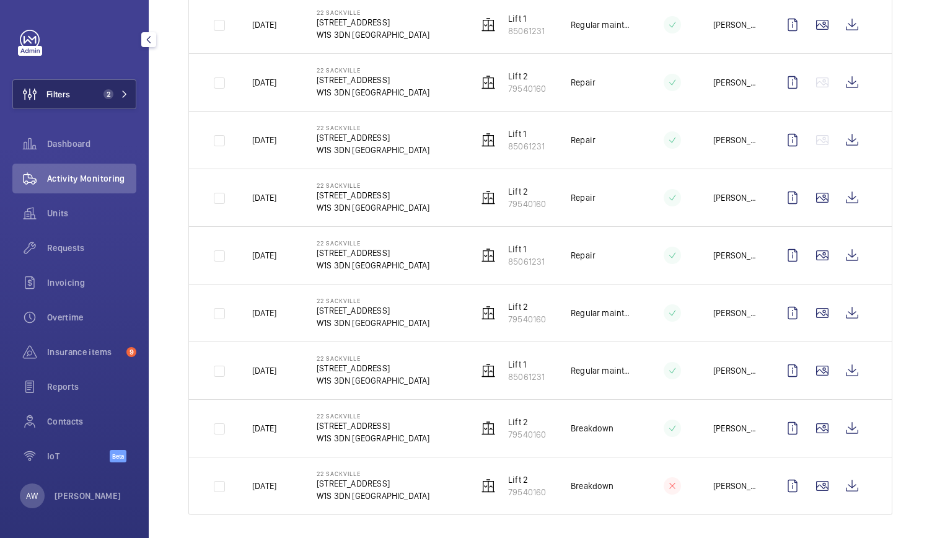
click at [98, 85] on button "Filters 2" at bounding box center [74, 94] width 124 height 30
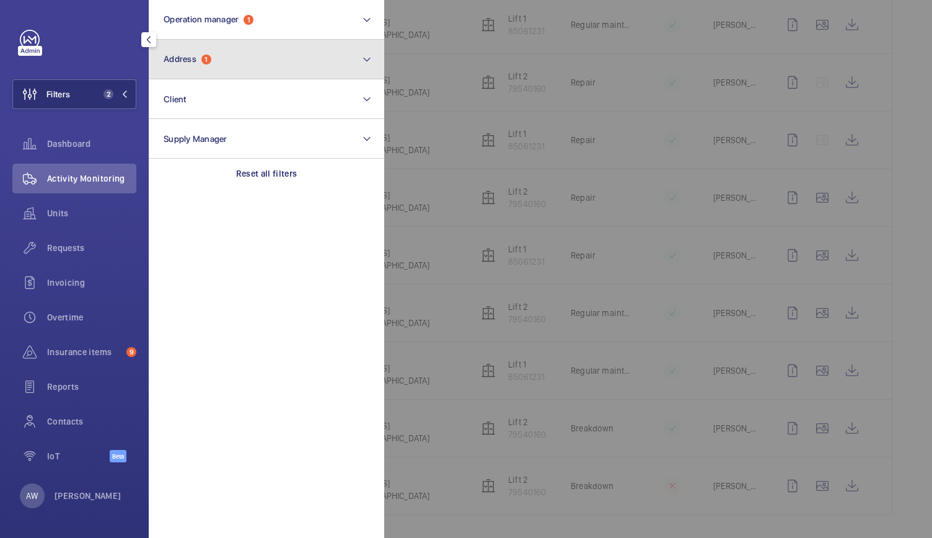
click at [234, 46] on button "Address 1" at bounding box center [266, 60] width 235 height 40
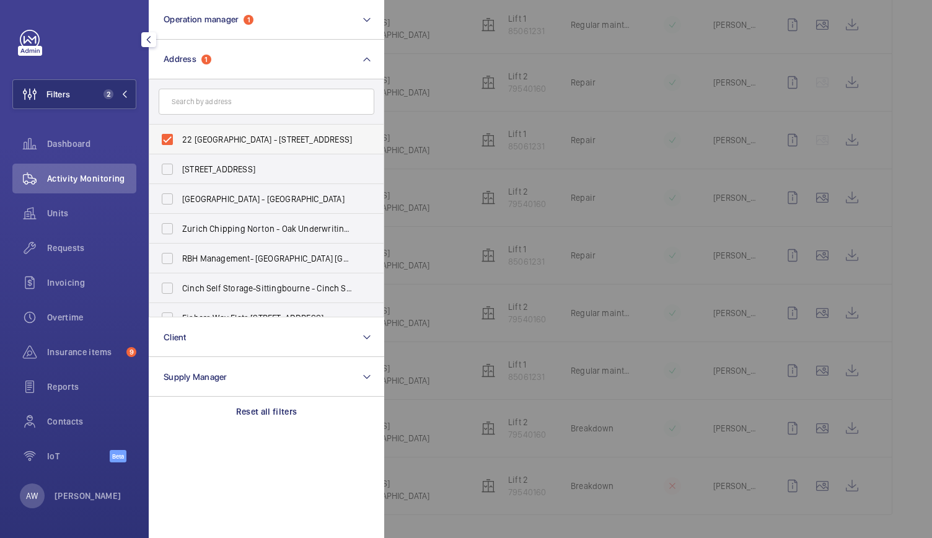
click at [167, 136] on label "22 Sackville - 22 Sackville St, LONDON W1S 3DN" at bounding box center [257, 140] width 216 height 30
click at [167, 136] on input "22 Sackville - 22 Sackville St, LONDON W1S 3DN" at bounding box center [167, 139] width 25 height 25
checkbox input "false"
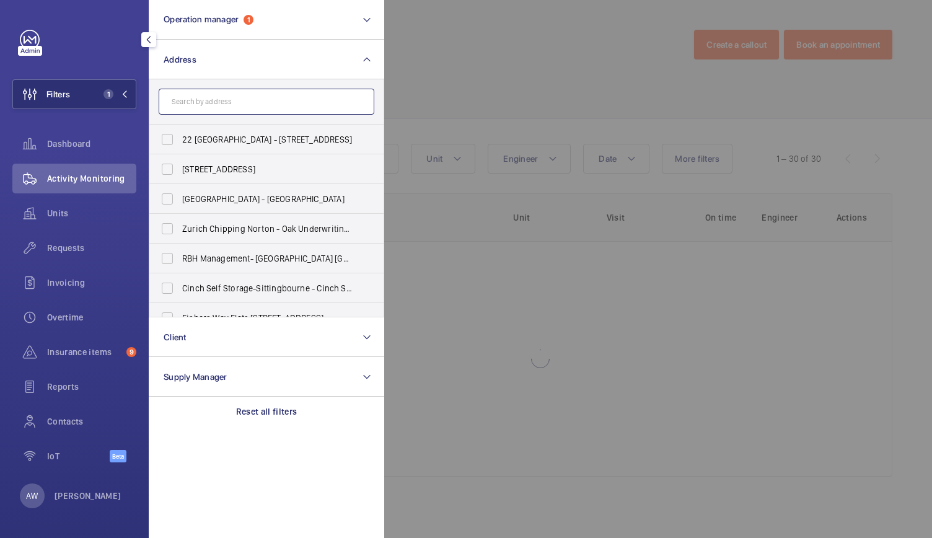
click at [193, 110] on input "text" at bounding box center [267, 102] width 216 height 26
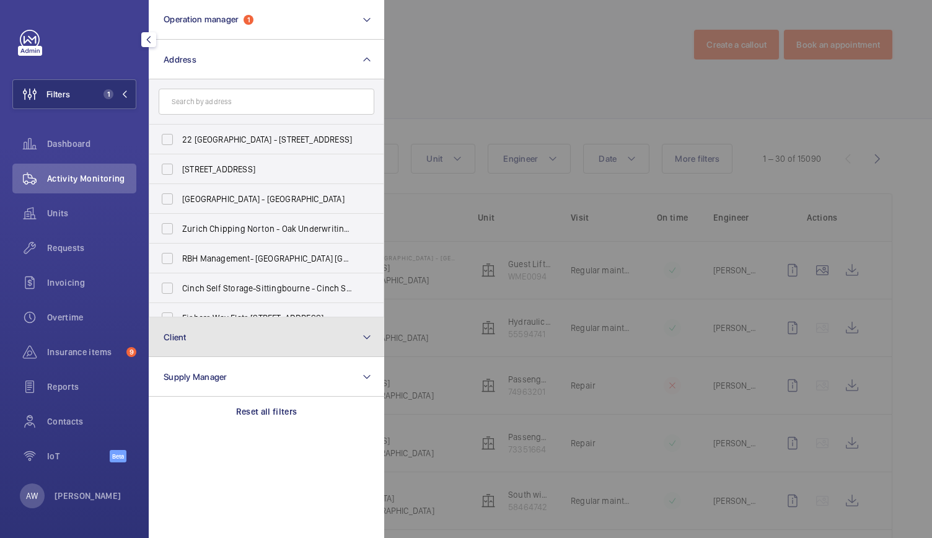
click at [177, 332] on span "Client" at bounding box center [175, 337] width 23 height 10
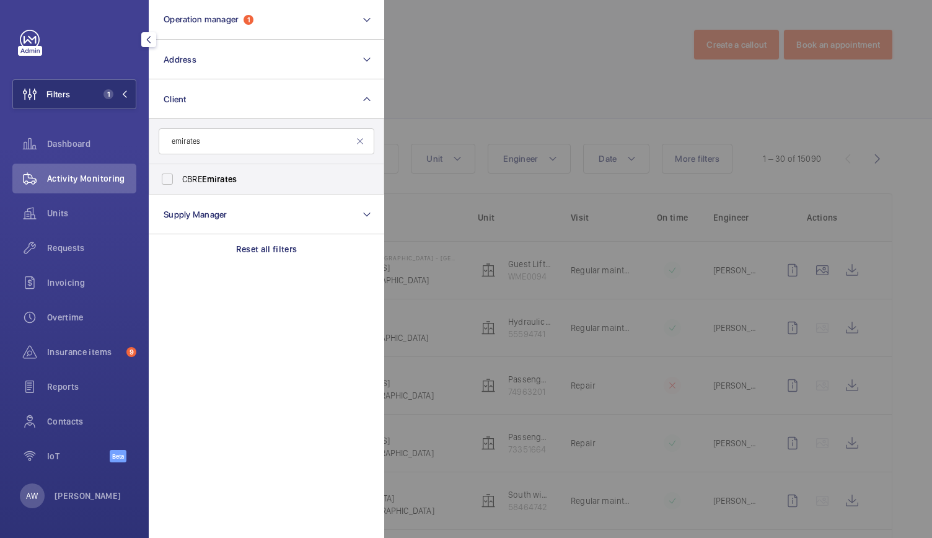
type input "emirates"
click at [183, 174] on span "CBRE Emirates" at bounding box center [267, 179] width 170 height 12
click at [180, 174] on input "CBRE Emirates" at bounding box center [167, 179] width 25 height 25
checkbox input "true"
click at [485, 86] on div at bounding box center [850, 269] width 932 height 538
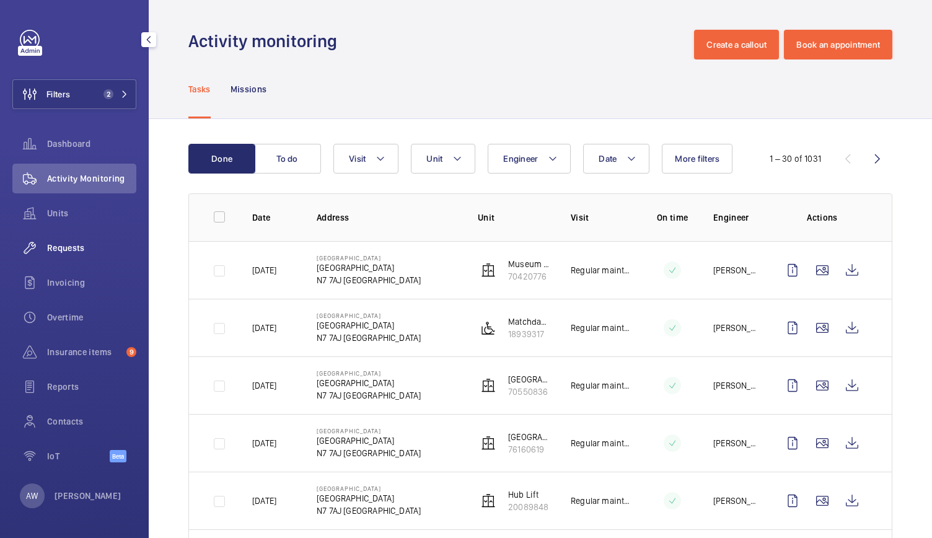
click at [64, 251] on span "Requests" at bounding box center [91, 248] width 89 height 12
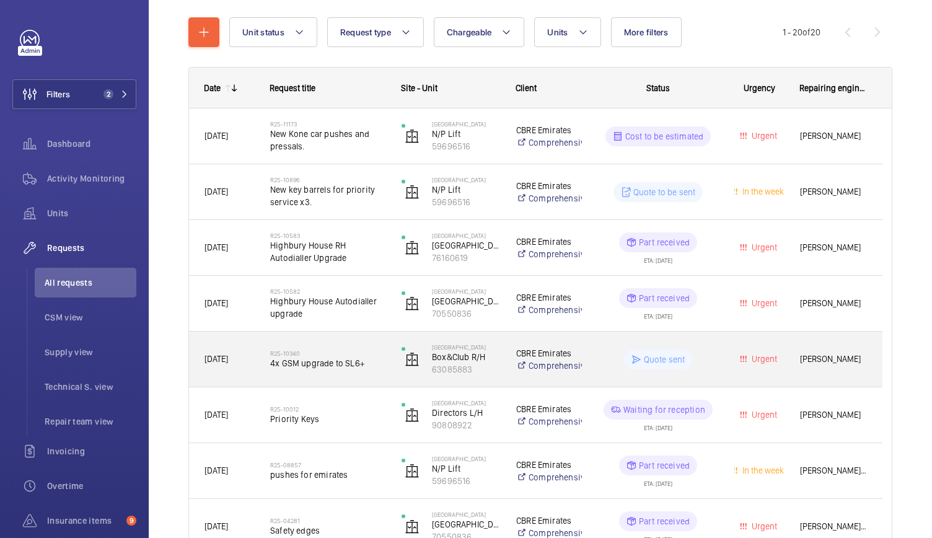
scroll to position [139, 0]
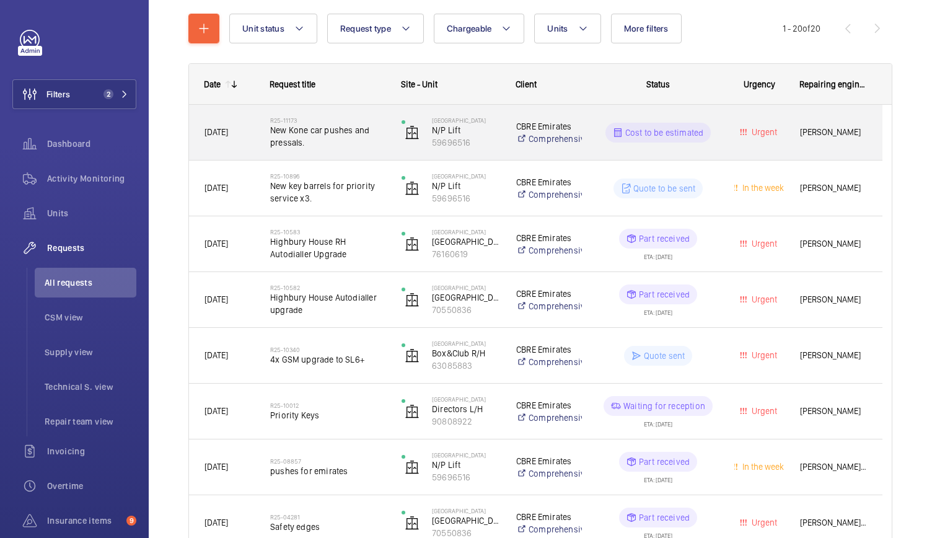
click at [390, 148] on div "Emirates Stadium N/P Lift 59696516" at bounding box center [443, 132] width 113 height 51
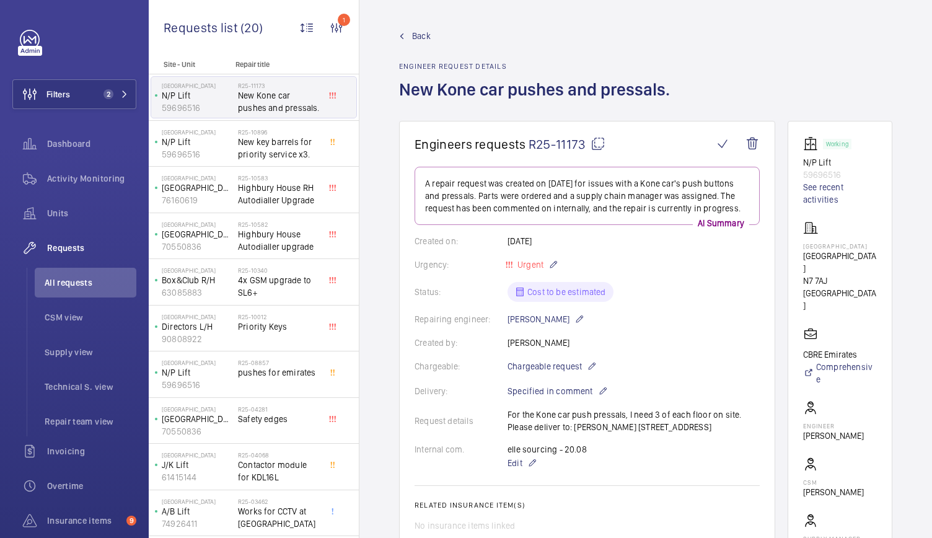
click at [421, 33] on span "Back" at bounding box center [421, 36] width 19 height 12
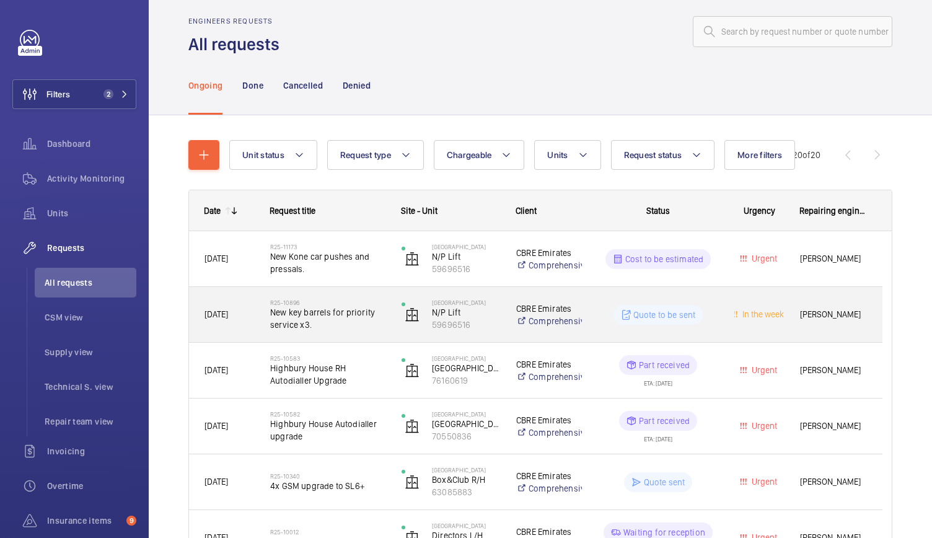
scroll to position [15, 0]
click at [352, 320] on span "New key barrels for priority service x3." at bounding box center [327, 316] width 115 height 25
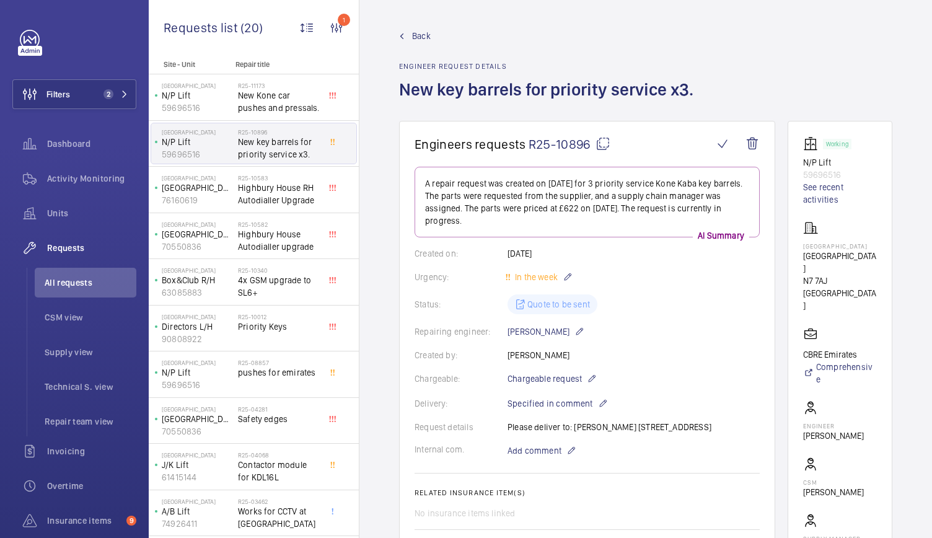
click at [410, 32] on link "Back" at bounding box center [550, 36] width 302 height 12
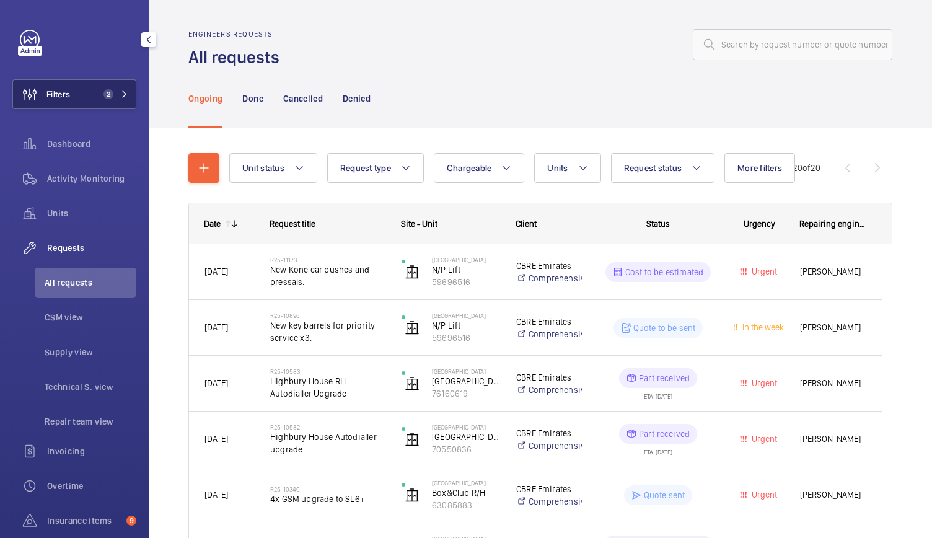
click at [74, 100] on button "Filters 2" at bounding box center [74, 94] width 124 height 30
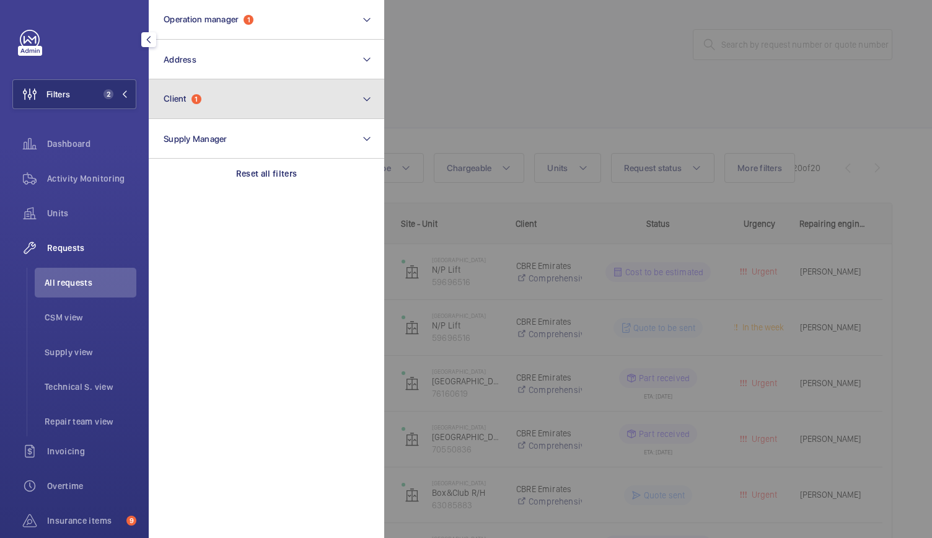
click at [185, 102] on span "Client" at bounding box center [175, 99] width 23 height 10
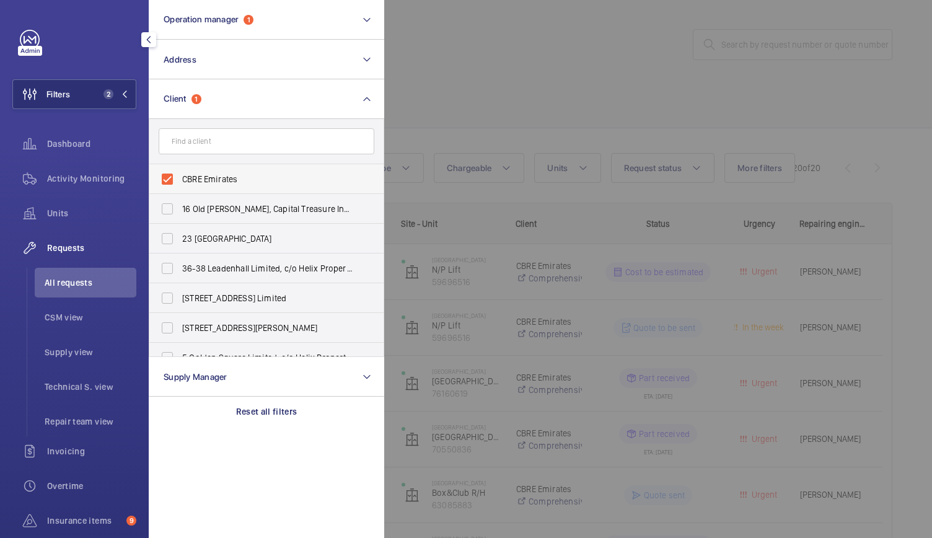
click at [167, 176] on label "CBRE Emirates" at bounding box center [257, 179] width 216 height 30
click at [167, 176] on input "CBRE Emirates" at bounding box center [167, 179] width 25 height 25
checkbox input "false"
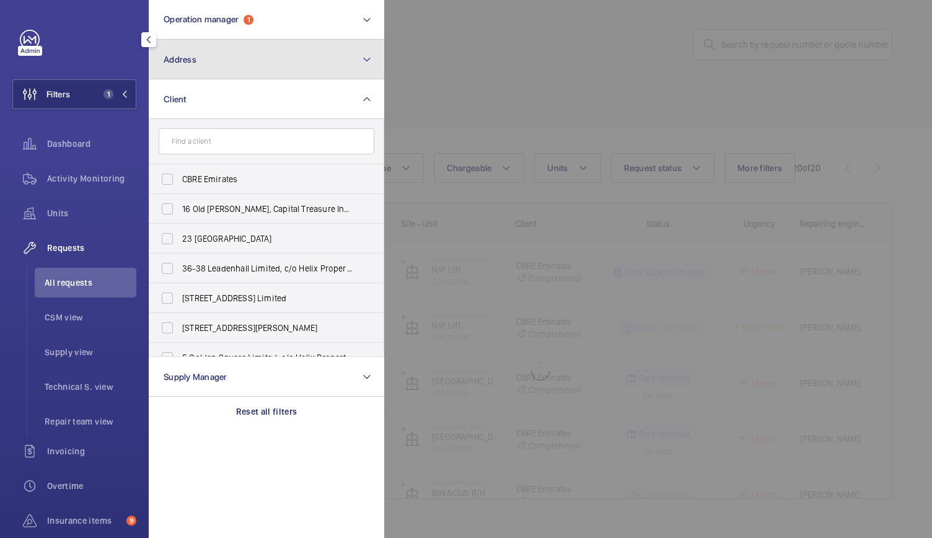
click at [235, 68] on button "Address" at bounding box center [266, 60] width 235 height 40
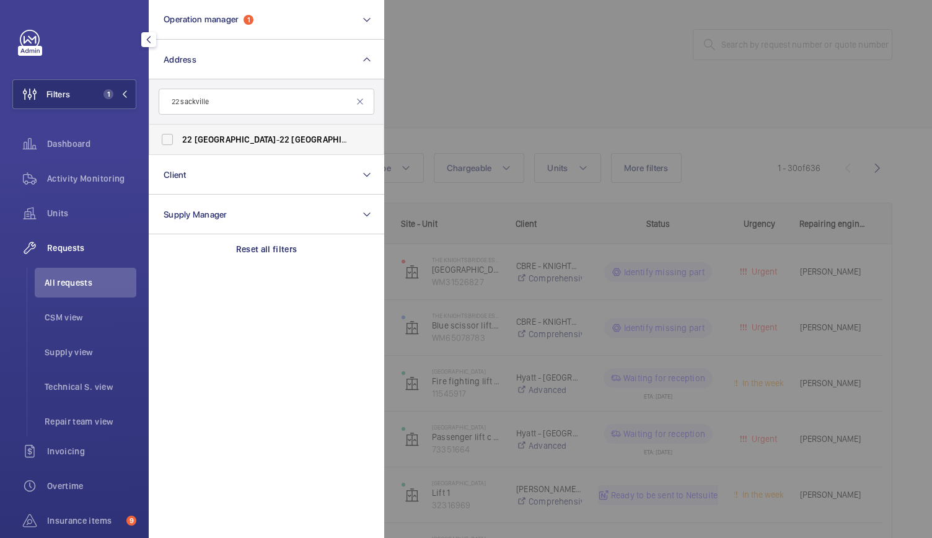
type input "22 sackville"
click at [227, 131] on label "22 Sackville - 22 Sackville St, LONDON W1S 3DN" at bounding box center [257, 140] width 216 height 30
click at [180, 131] on input "22 Sackville - 22 Sackville St, LONDON W1S 3DN" at bounding box center [167, 139] width 25 height 25
checkbox input "true"
click at [424, 82] on div at bounding box center [850, 269] width 932 height 538
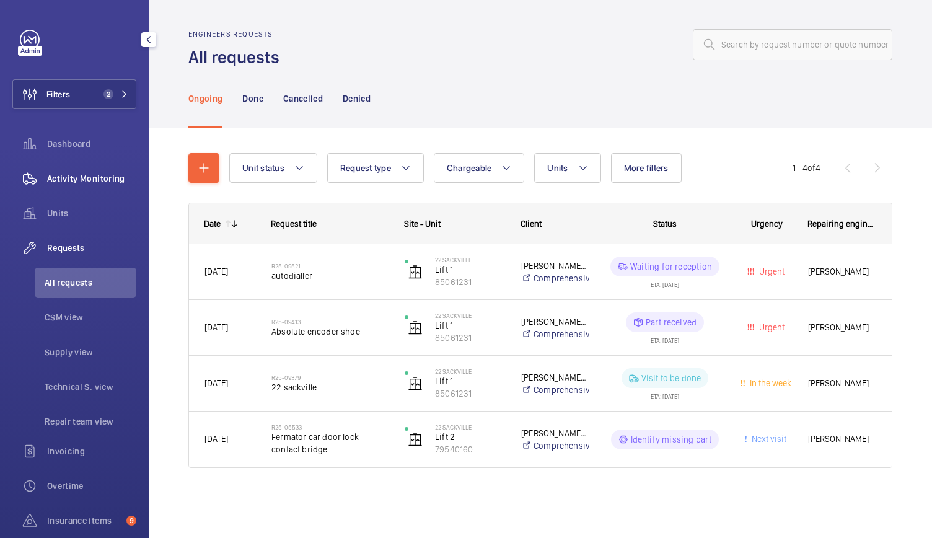
click at [111, 177] on span "Activity Monitoring" at bounding box center [91, 178] width 89 height 12
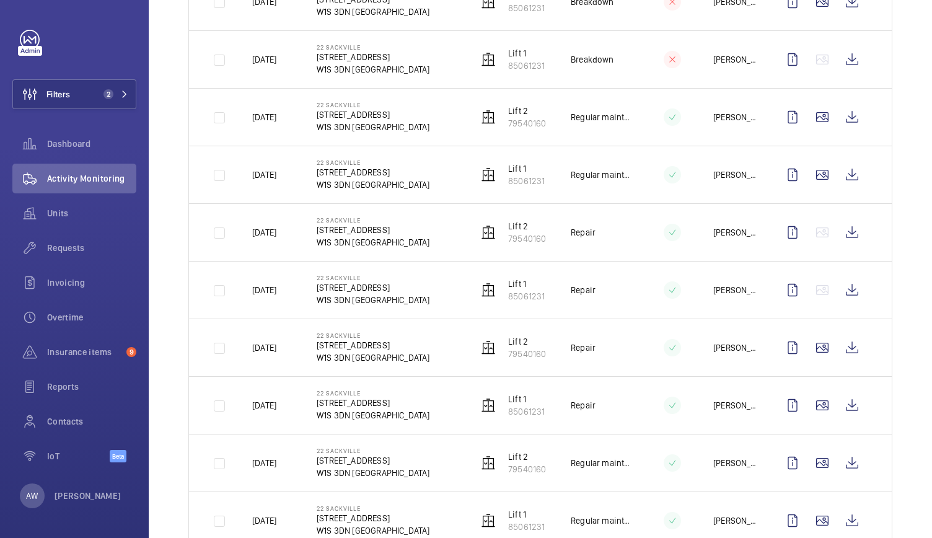
scroll to position [1456, 0]
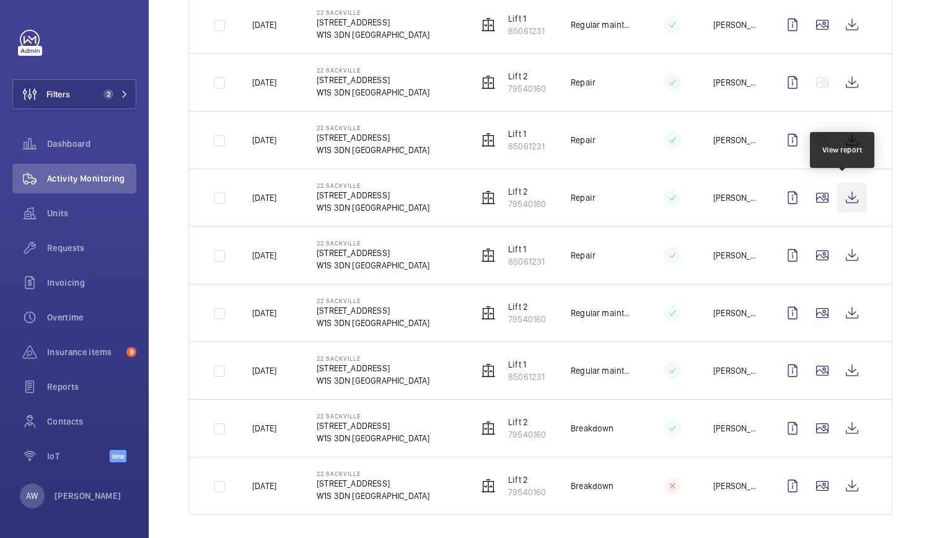
click at [842, 196] on wm-front-icon-button at bounding box center [852, 198] width 30 height 30
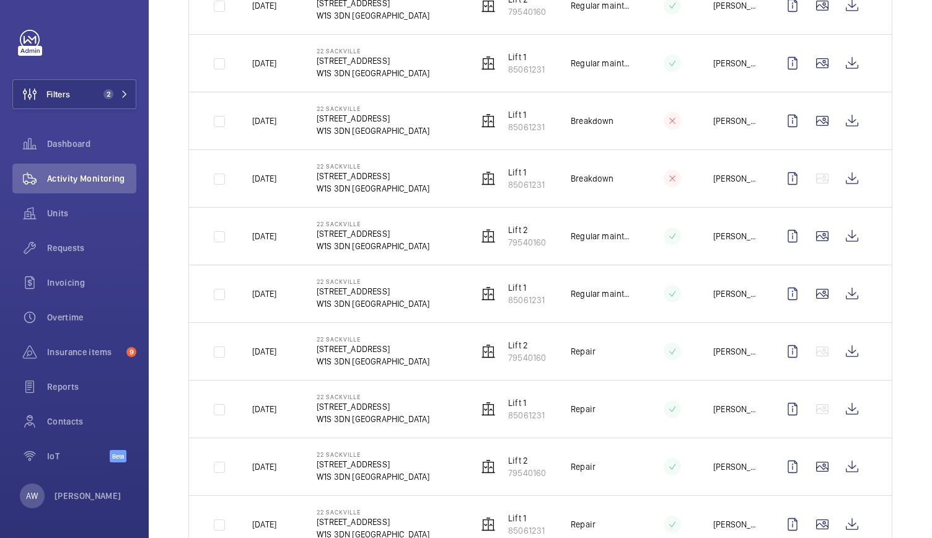
scroll to position [1186, 0]
